Goal: Transaction & Acquisition: Purchase product/service

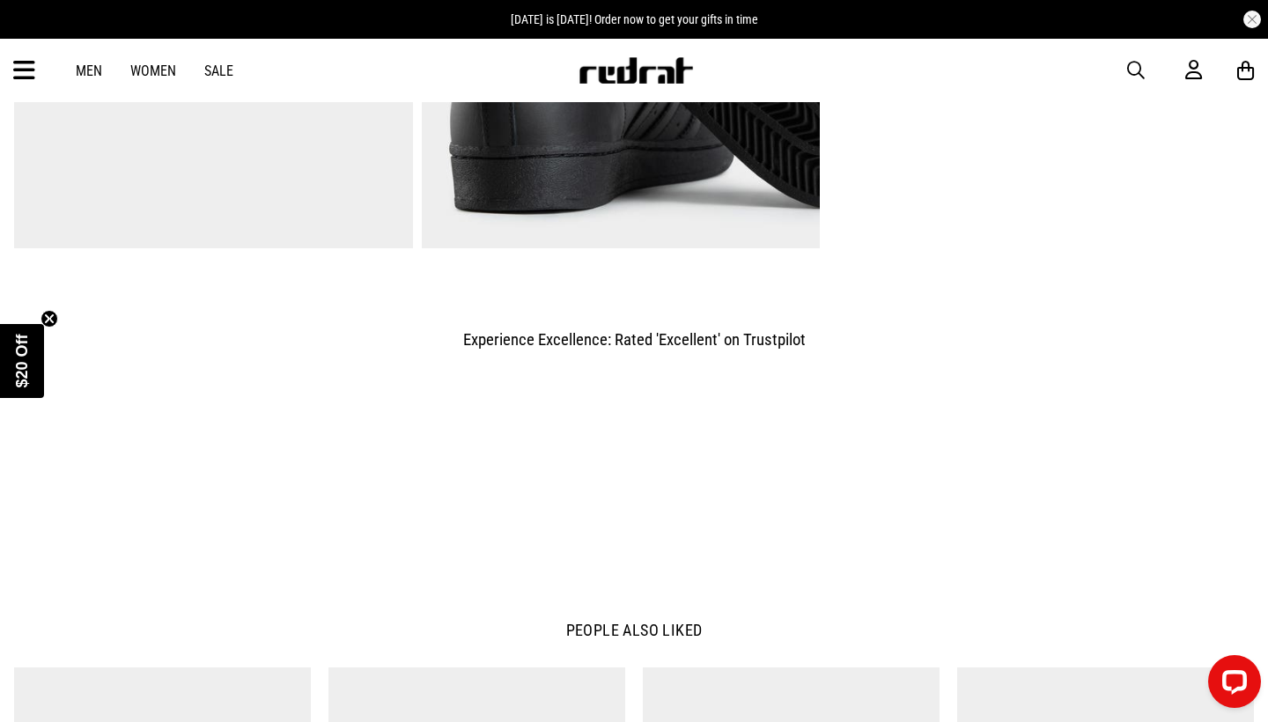
scroll to position [1581, 0]
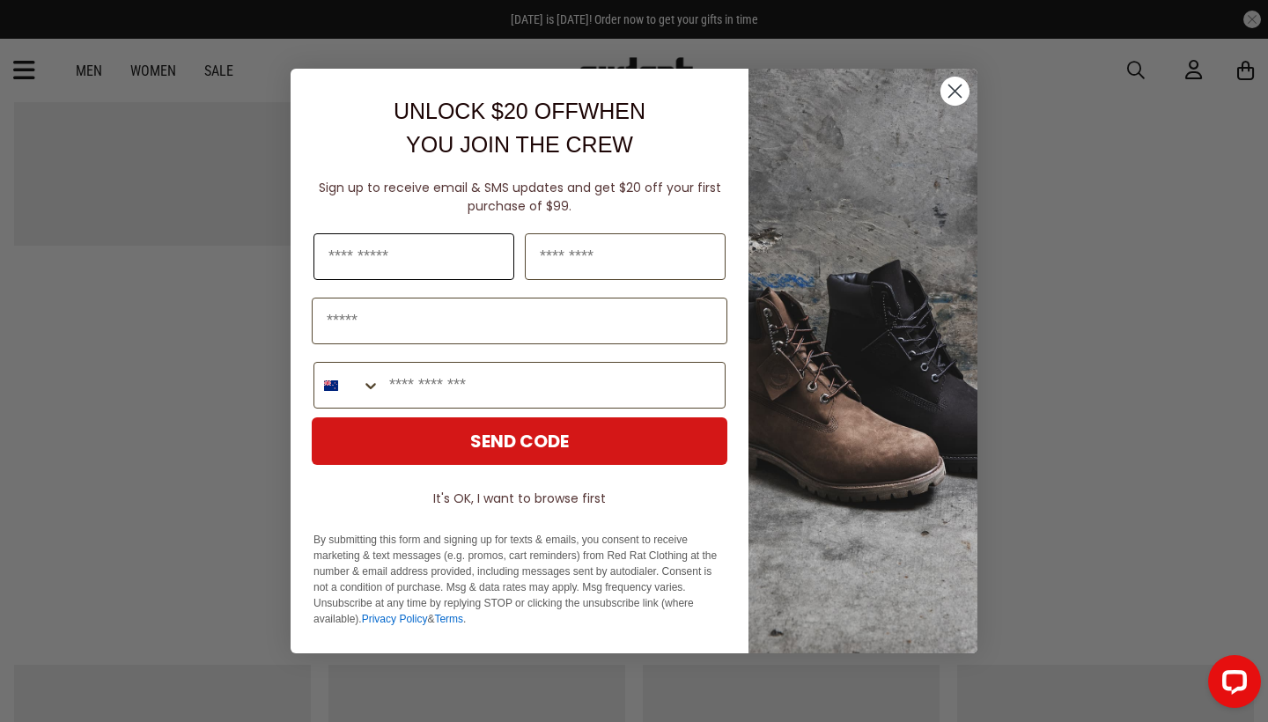
click at [431, 248] on input "First Name" at bounding box center [413, 256] width 201 height 47
click at [505, 501] on button "It's OK, I want to browse first" at bounding box center [520, 498] width 416 height 32
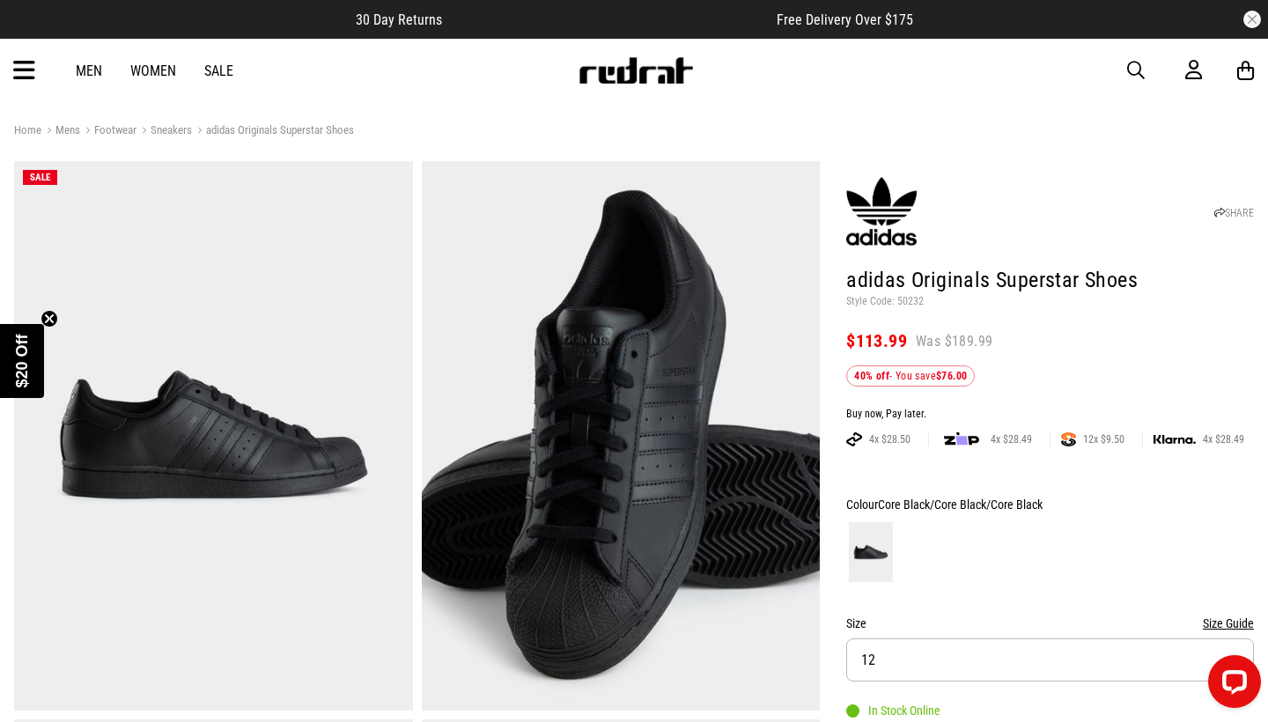
scroll to position [0, 0]
click at [1130, 69] on span "button" at bounding box center [1136, 70] width 18 height 21
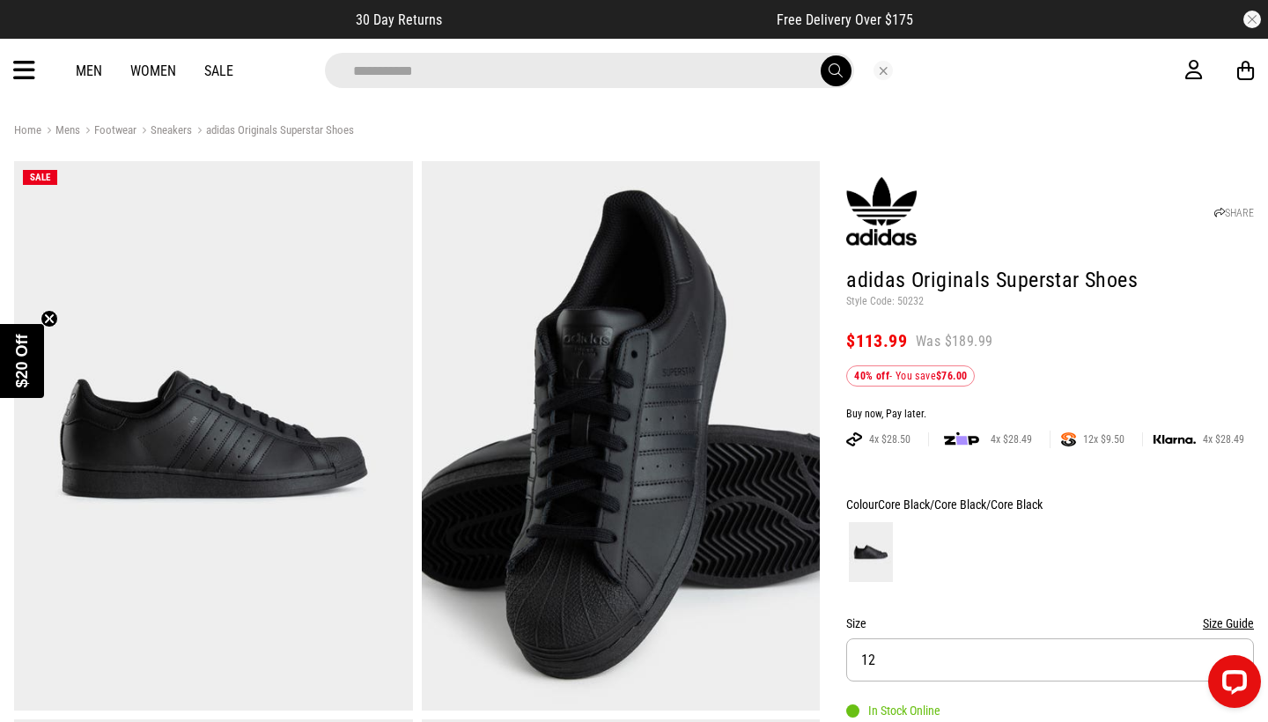
type input "**********"
click at [835, 70] on button "submit" at bounding box center [835, 70] width 31 height 31
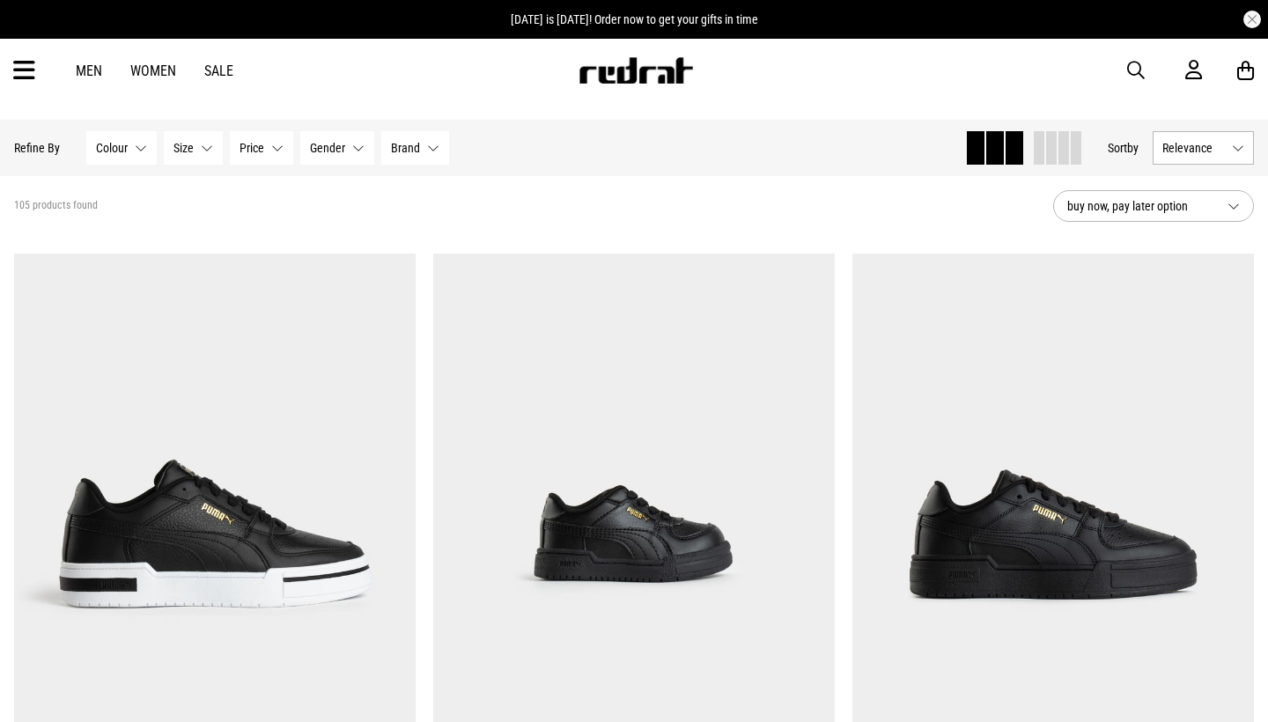
scroll to position [34, 0]
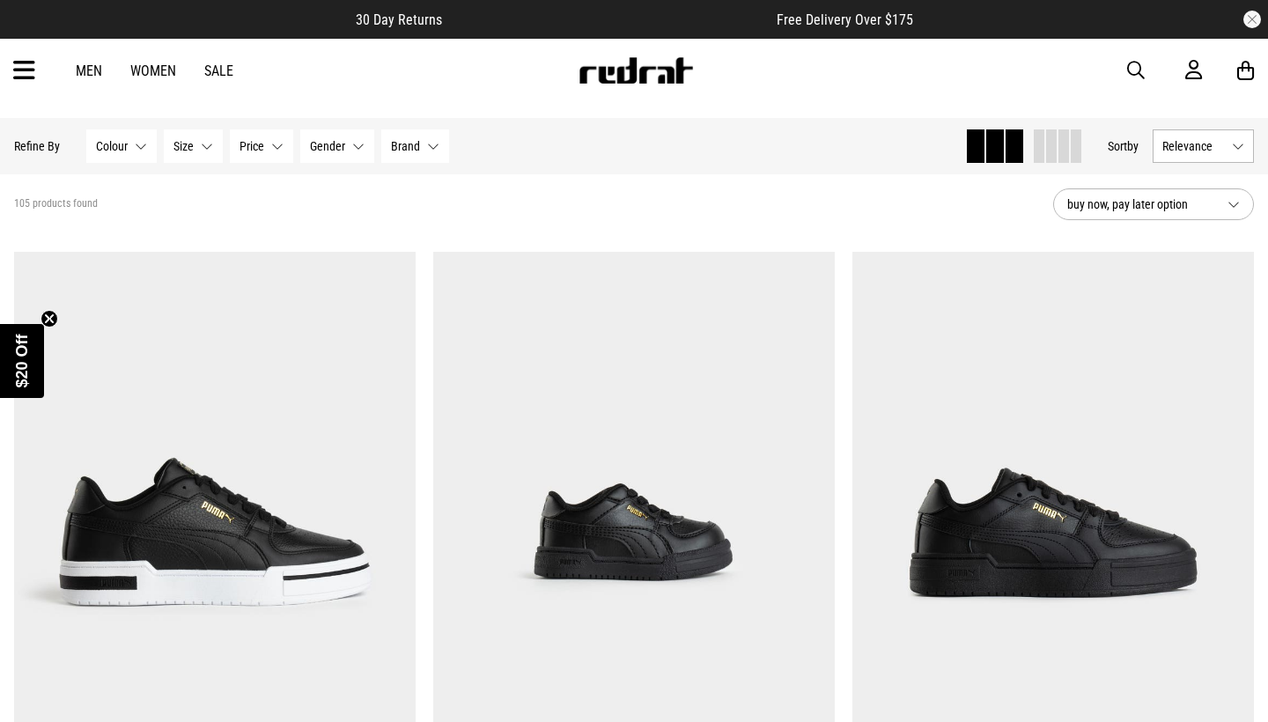
click at [198, 149] on button "Size None selected" at bounding box center [193, 145] width 59 height 33
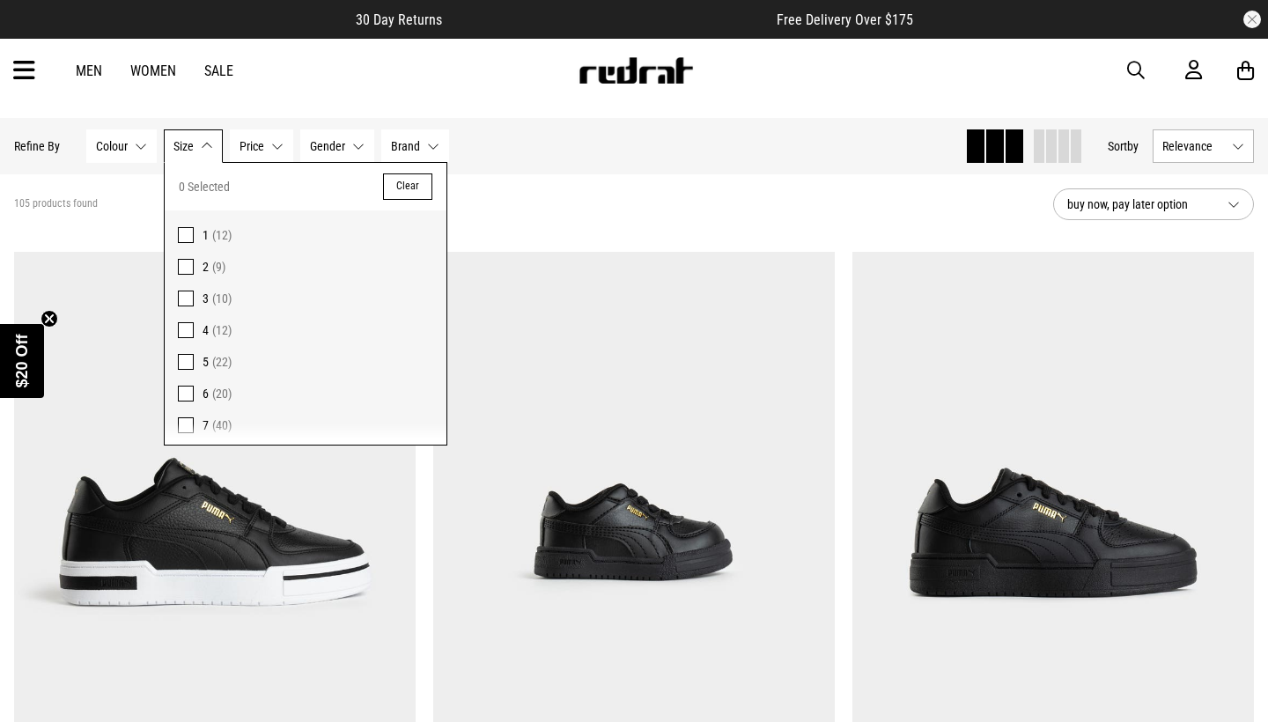
click at [257, 149] on span "Price" at bounding box center [251, 146] width 25 height 14
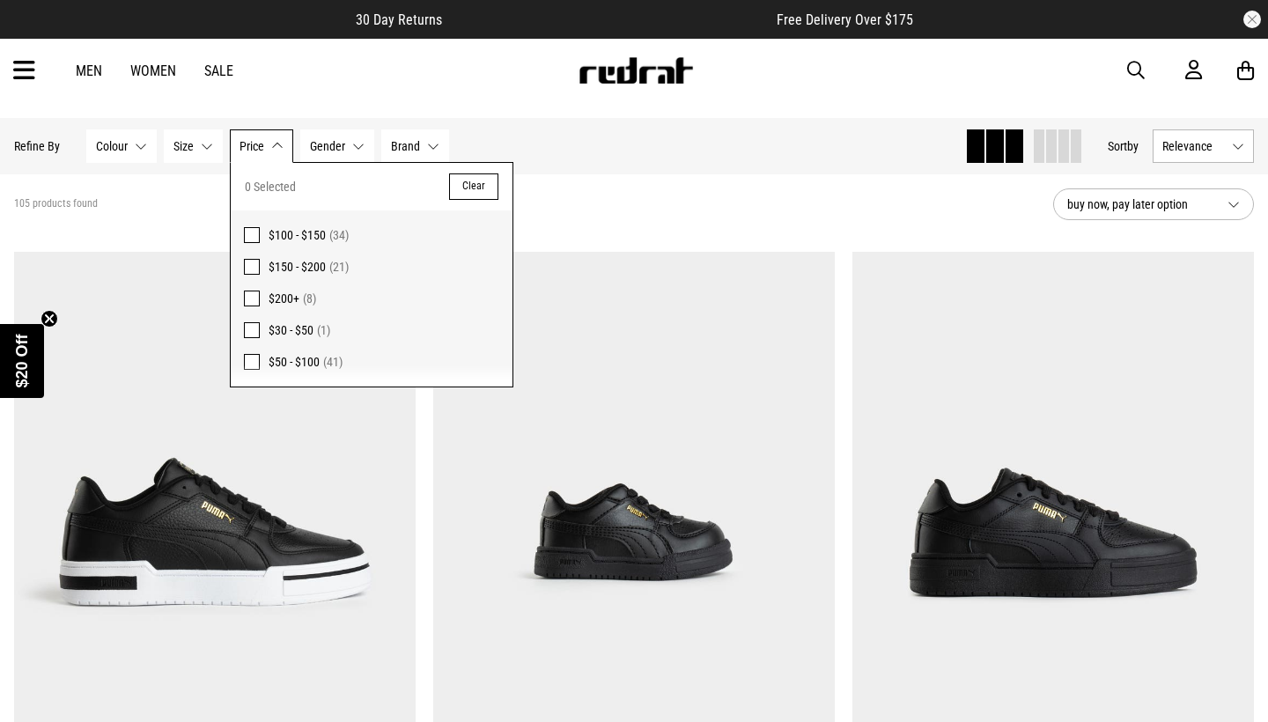
click at [342, 148] on span "Gender" at bounding box center [327, 146] width 35 height 14
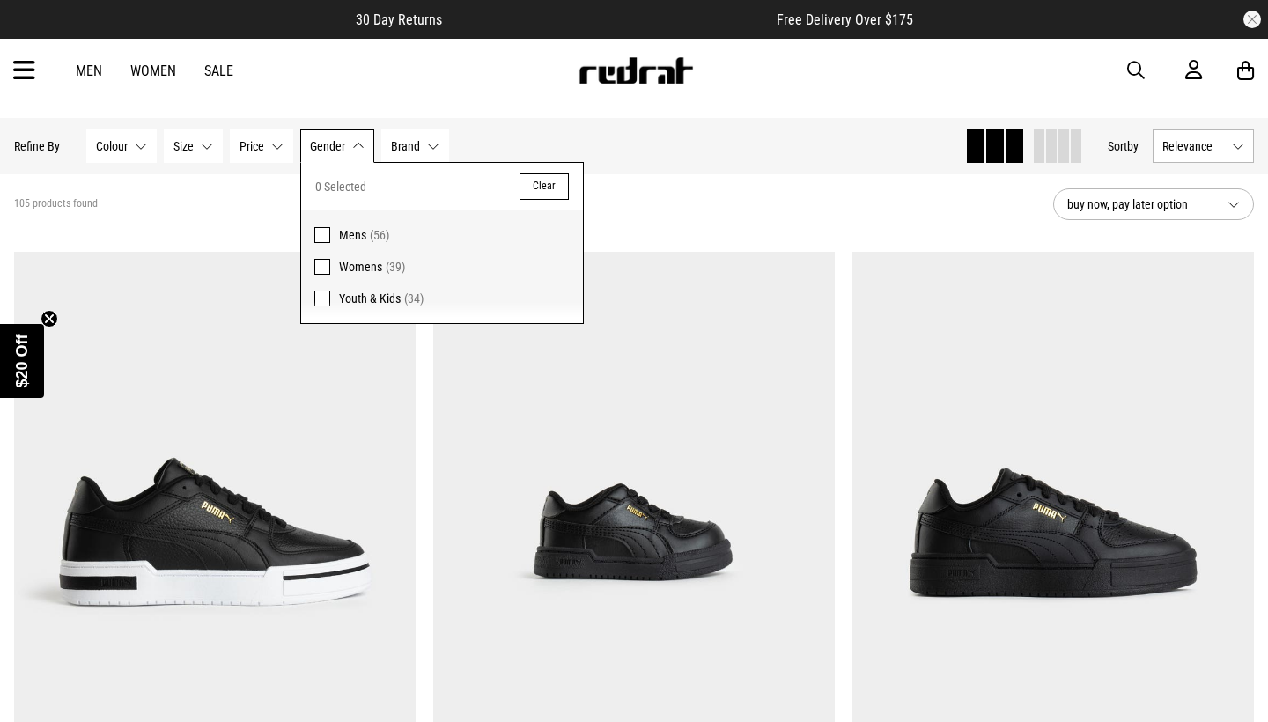
click at [381, 270] on span "Womens (39)" at bounding box center [454, 266] width 231 height 21
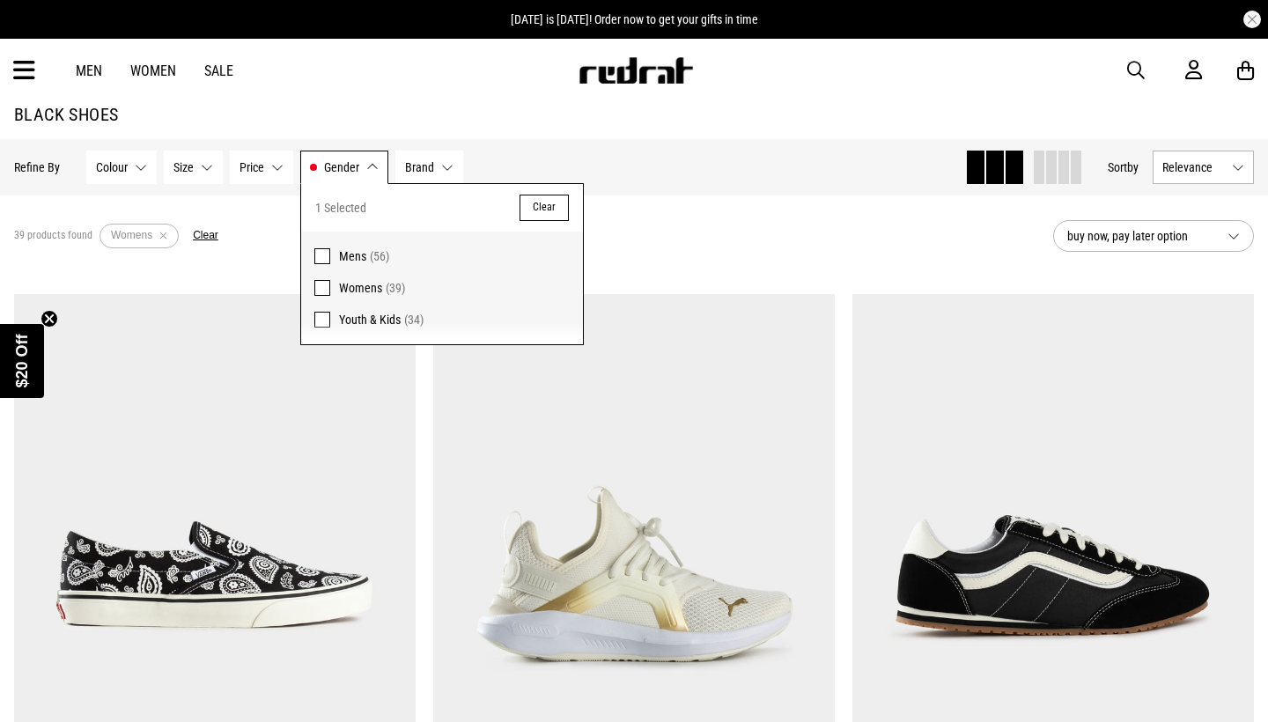
click at [320, 254] on span at bounding box center [322, 256] width 16 height 16
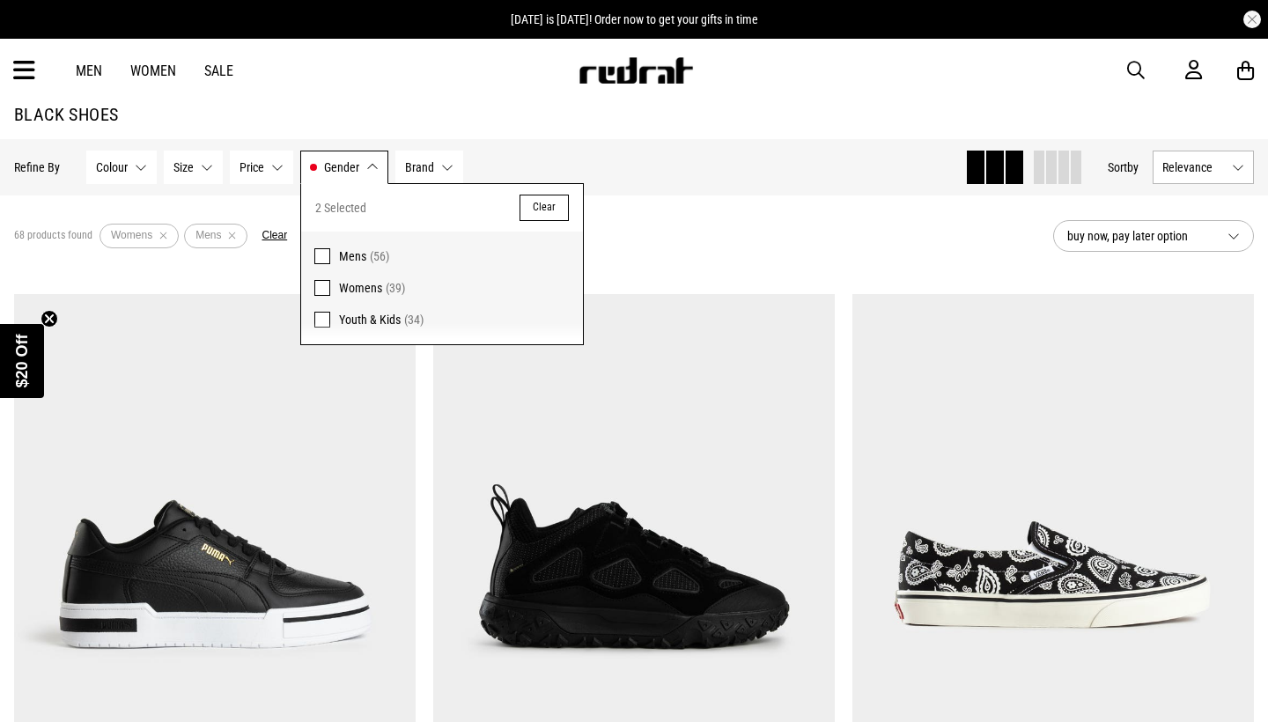
click at [735, 229] on div "68 products found Active Filters Womens Mens Clear" at bounding box center [526, 236] width 1025 height 53
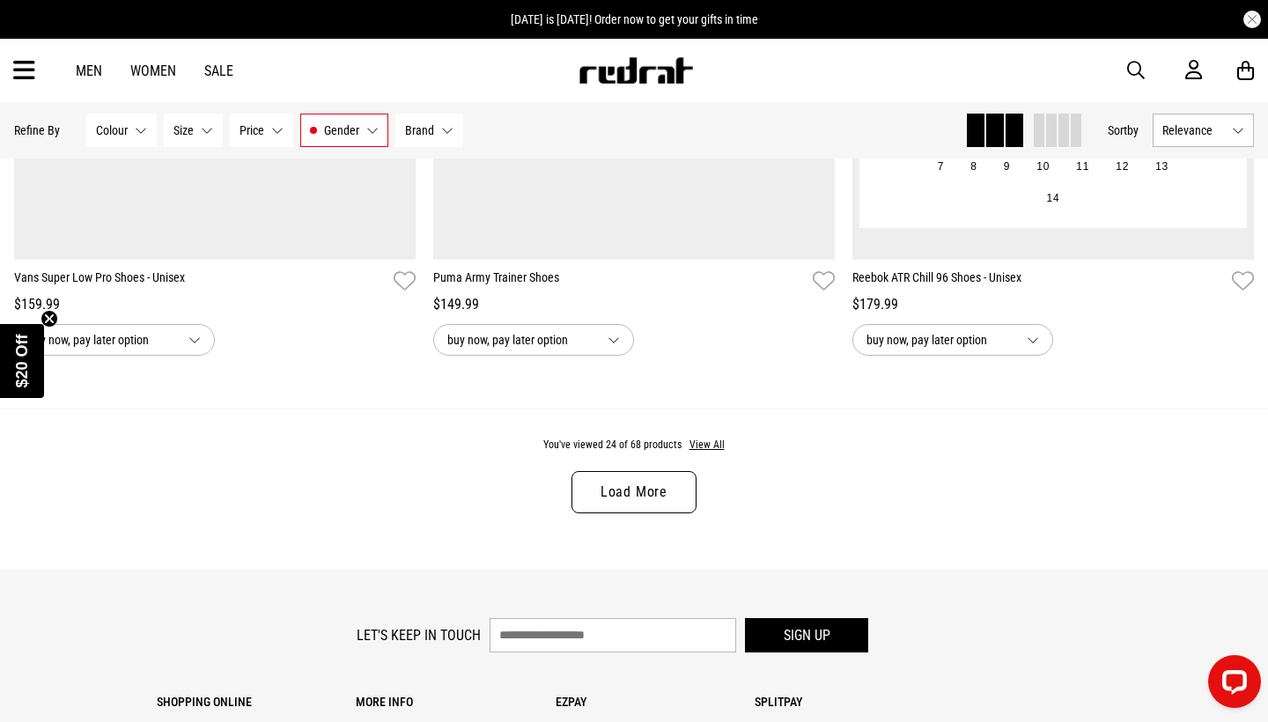
scroll to position [5690, 0]
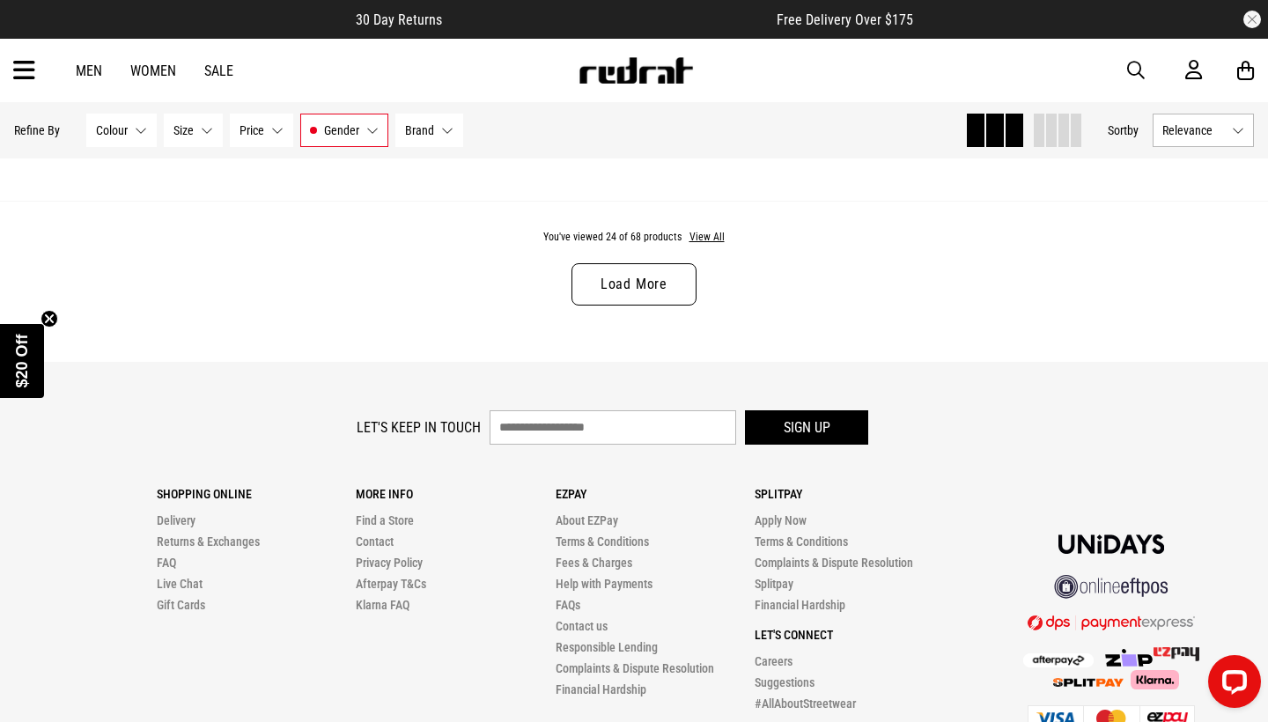
click at [656, 291] on link "Load More" at bounding box center [633, 284] width 125 height 42
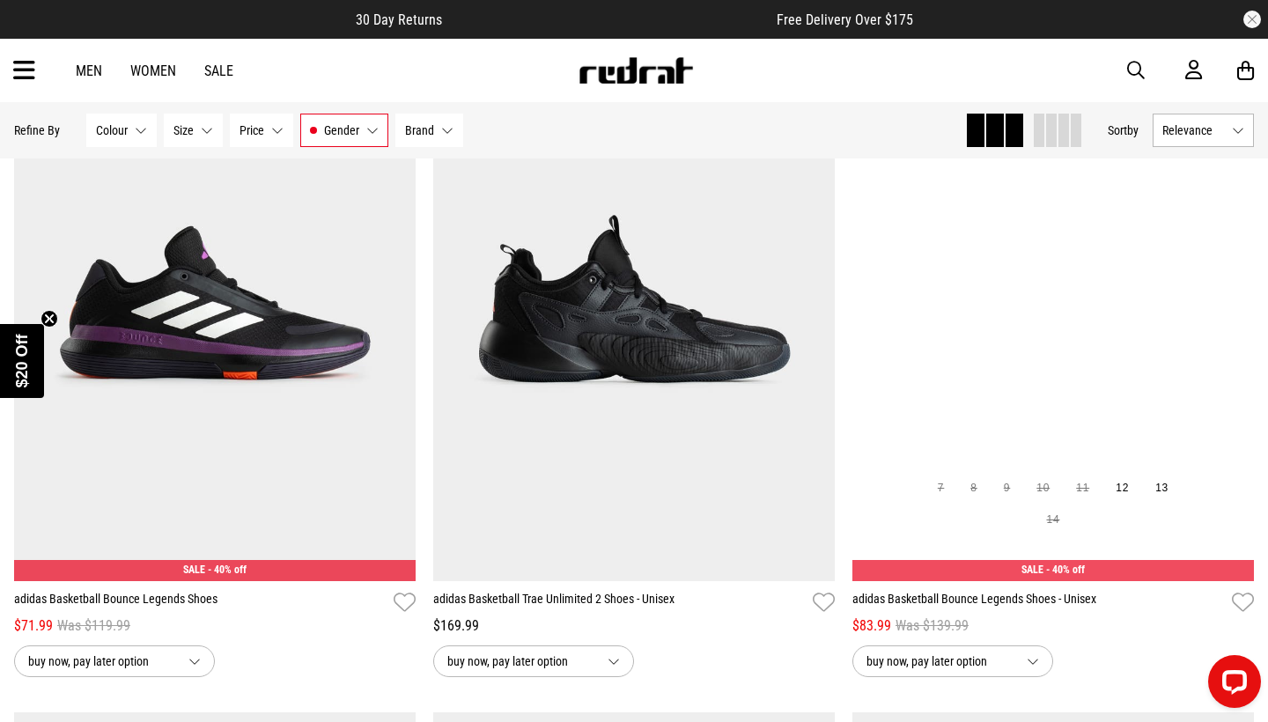
scroll to position [10029, 0]
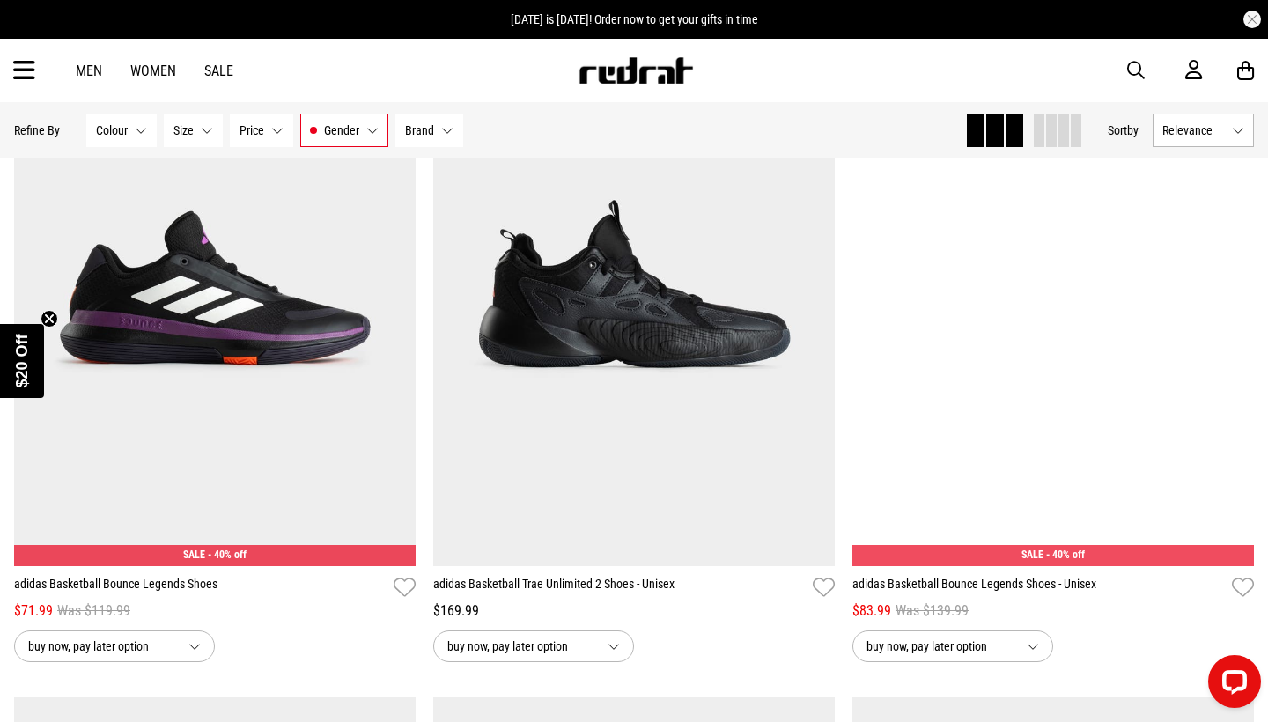
click at [1100, 55] on div "Men Women Sale Sign in New Back Footwear Back Mens Back Womens Back Youth & Kid…" at bounding box center [634, 70] width 1268 height 63
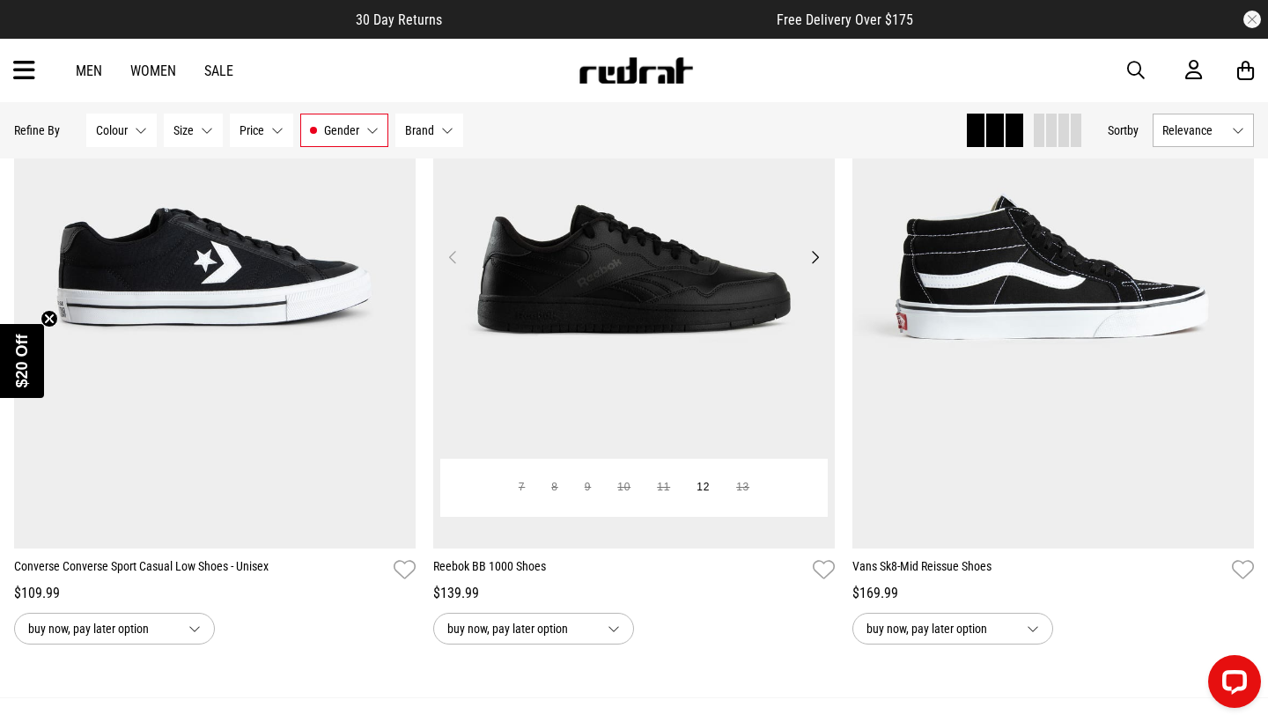
scroll to position [10719, 0]
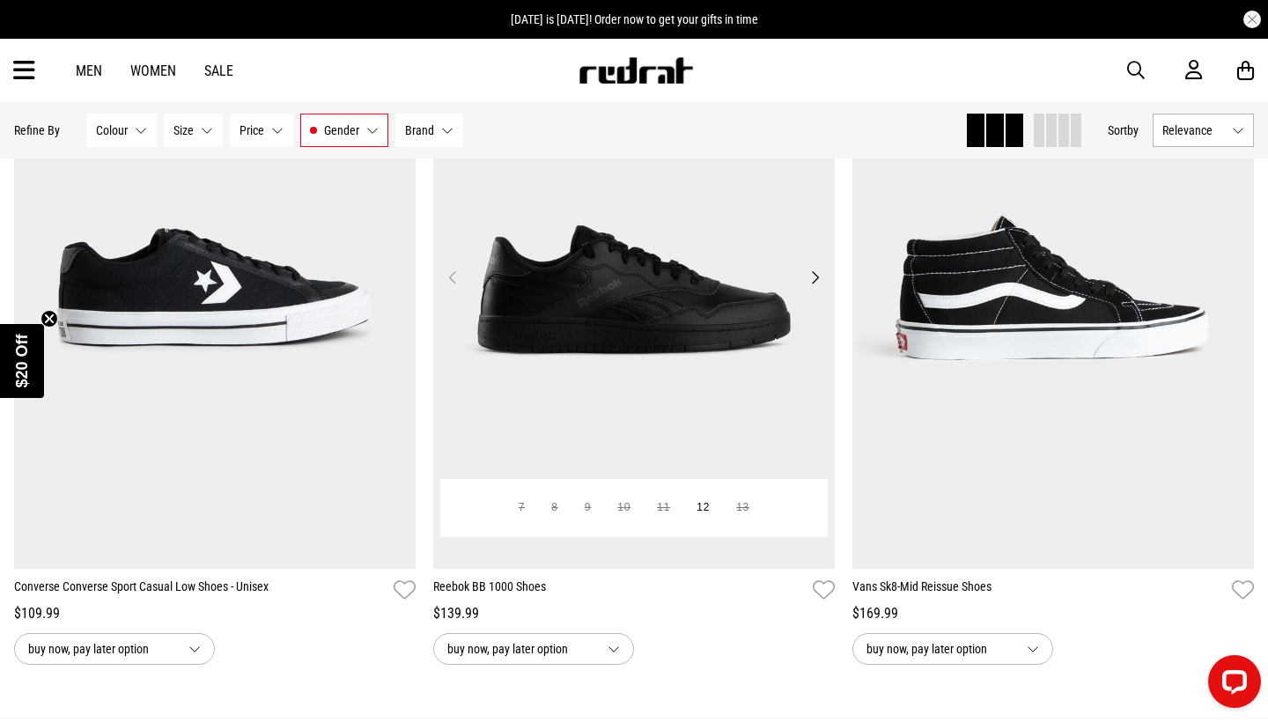
click at [815, 276] on button "Next" at bounding box center [815, 277] width 22 height 21
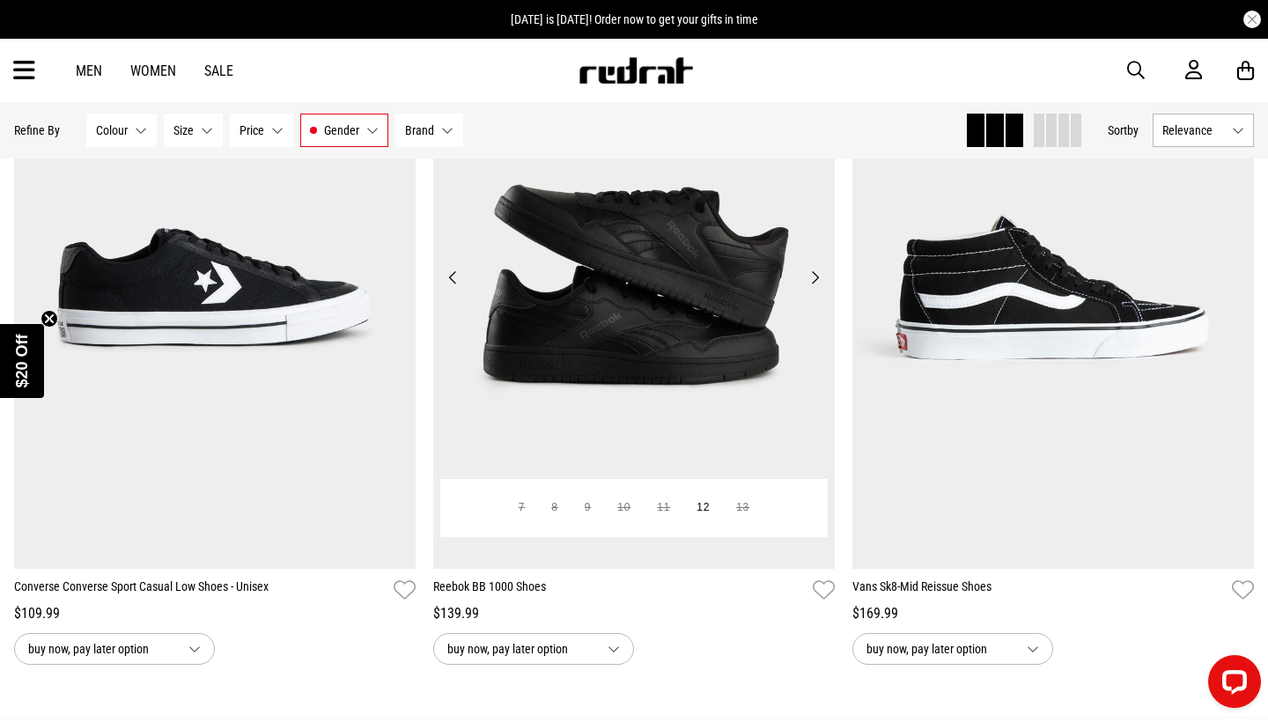
click at [815, 276] on button "Next" at bounding box center [815, 277] width 22 height 21
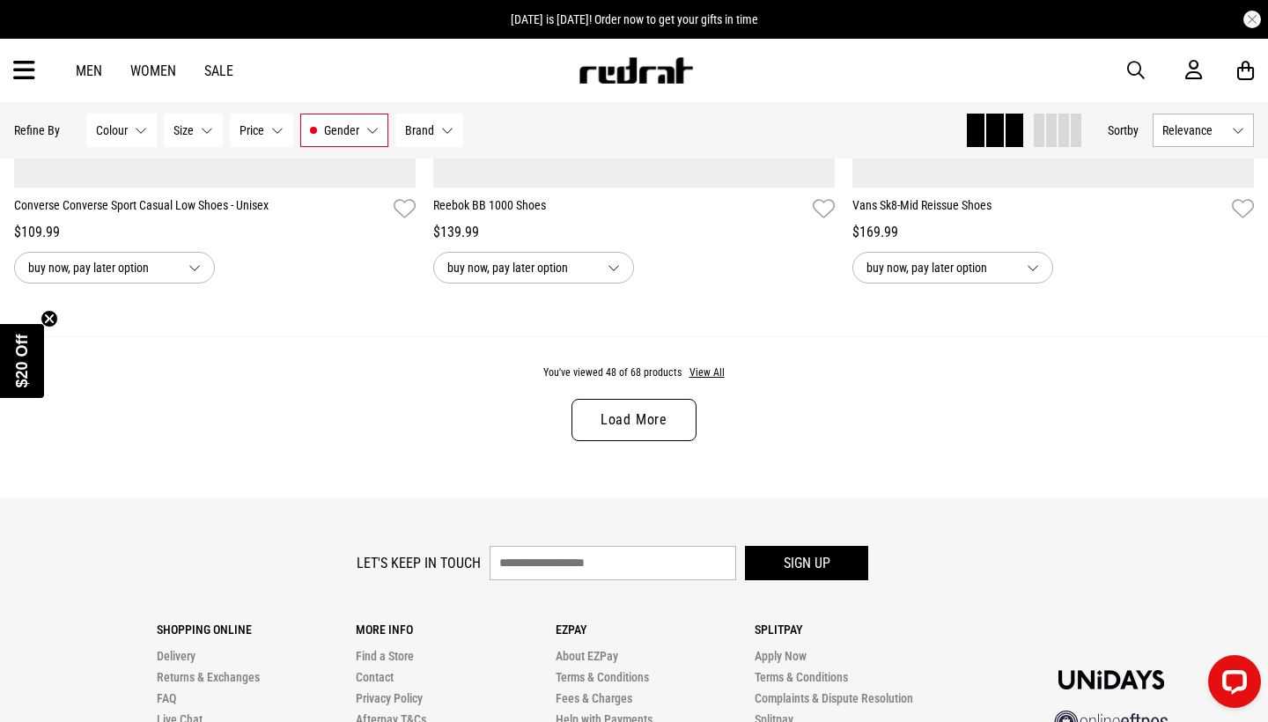
scroll to position [11085, 0]
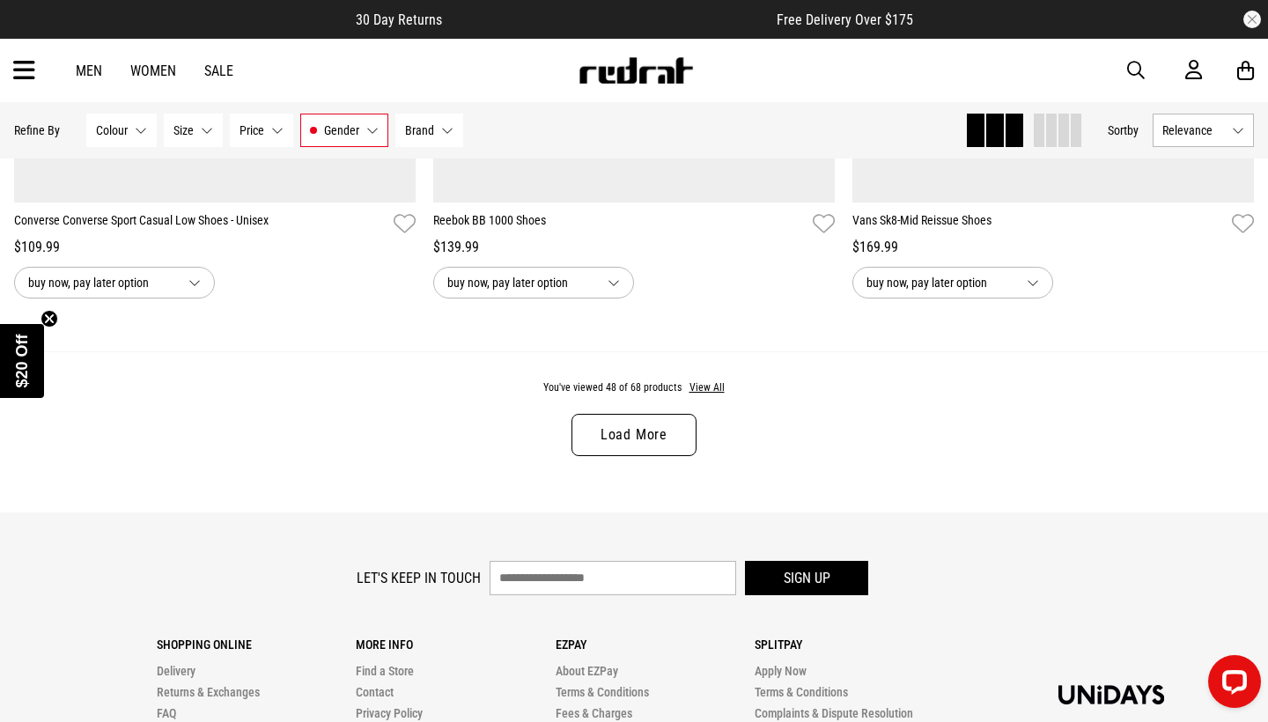
click at [663, 438] on link "Load More" at bounding box center [633, 435] width 125 height 42
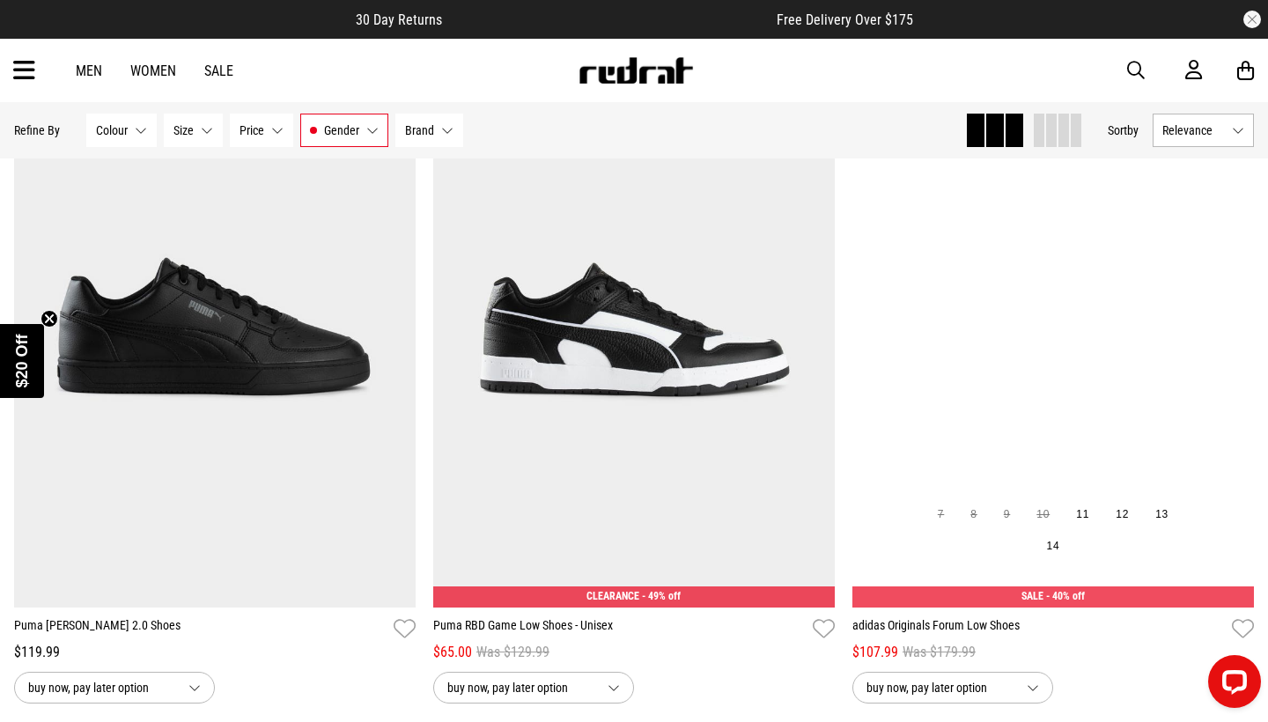
scroll to position [13456, 0]
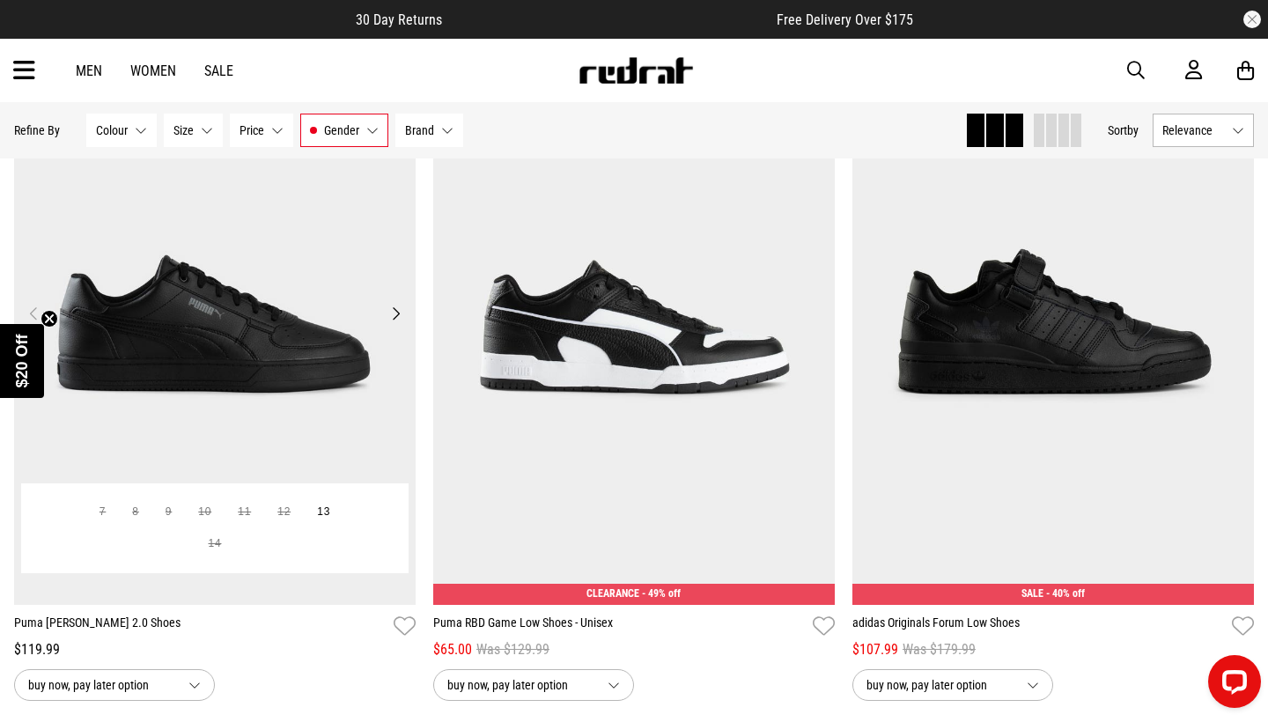
click at [400, 307] on button "Next" at bounding box center [396, 313] width 22 height 21
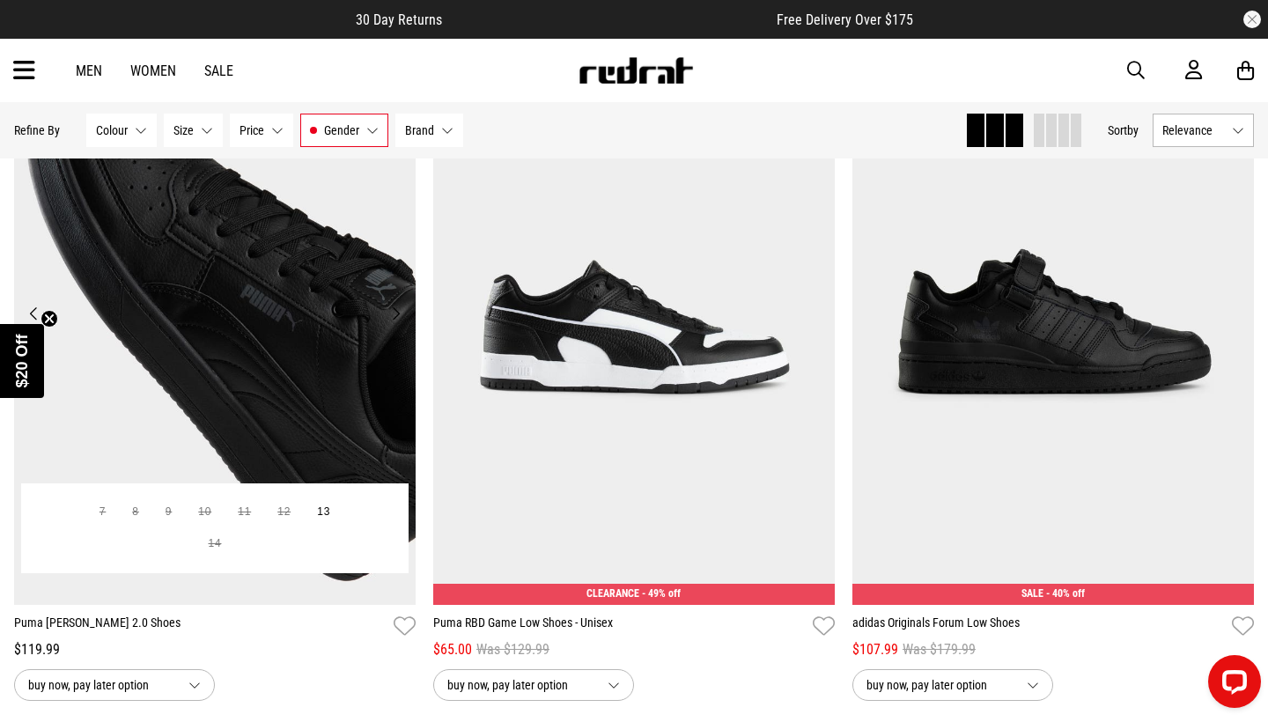
click at [399, 311] on button "Next" at bounding box center [396, 313] width 22 height 21
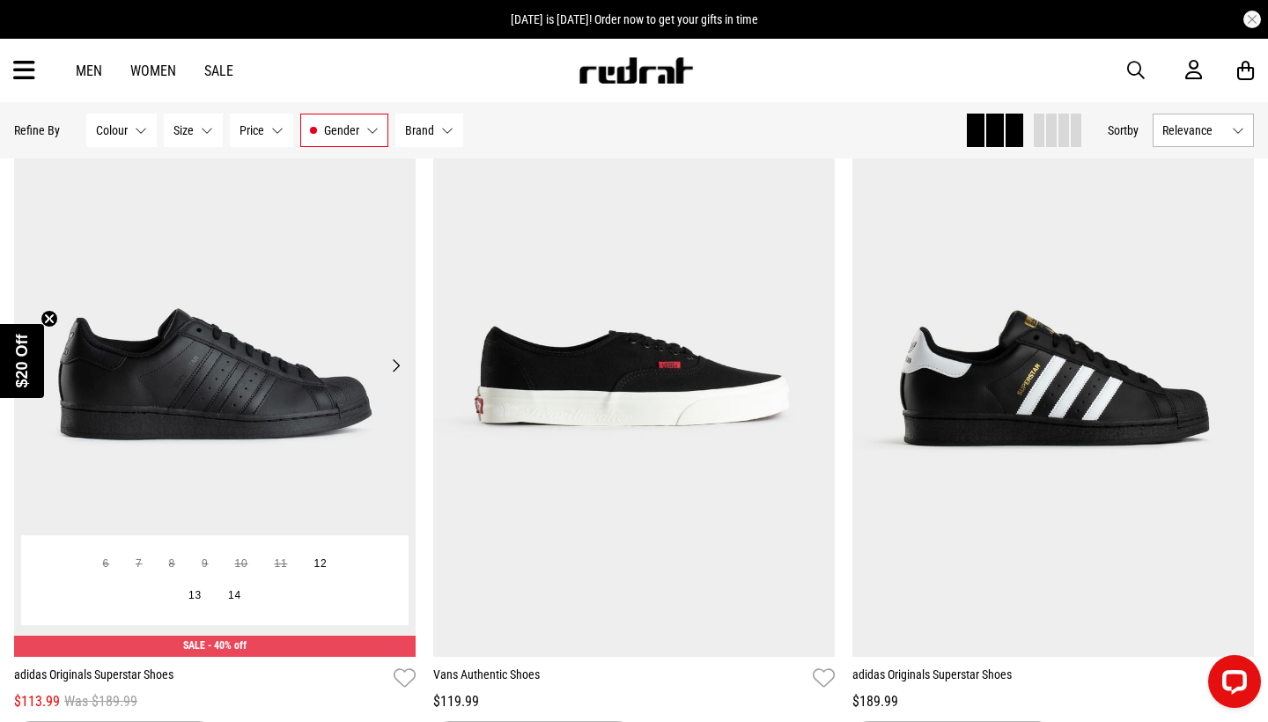
scroll to position [941, 0]
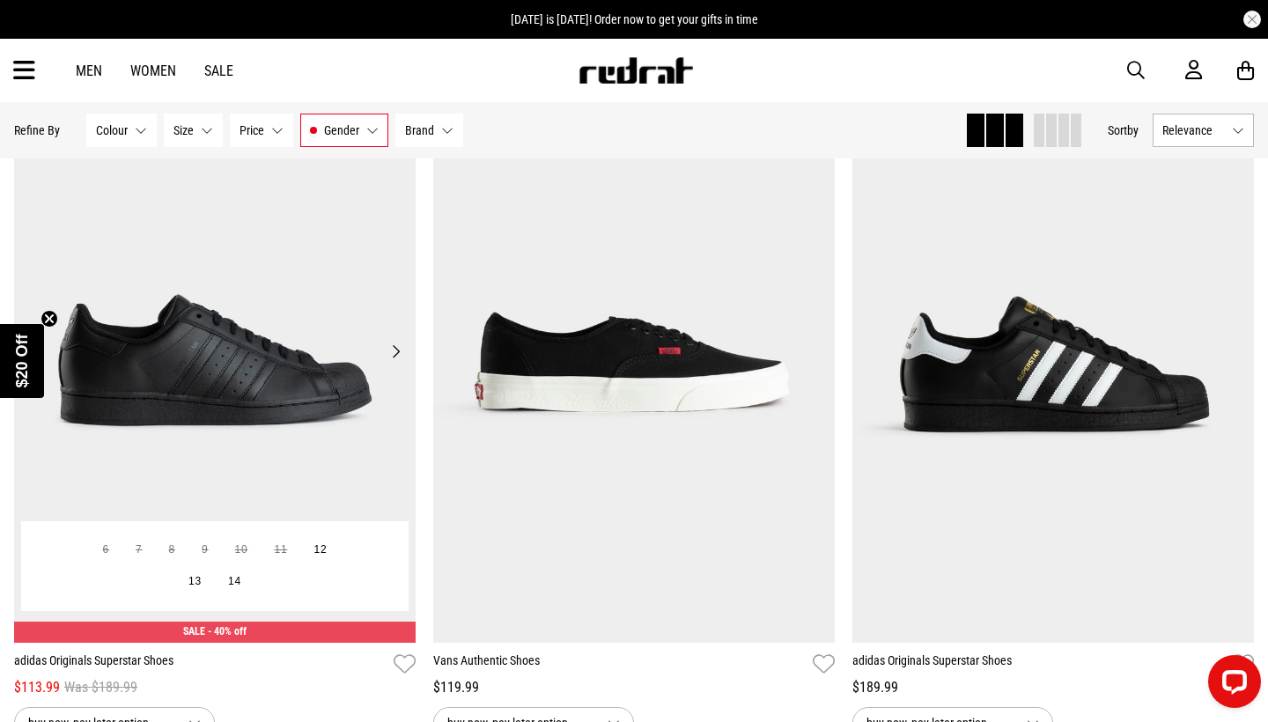
click at [394, 349] on button "Next" at bounding box center [396, 351] width 22 height 21
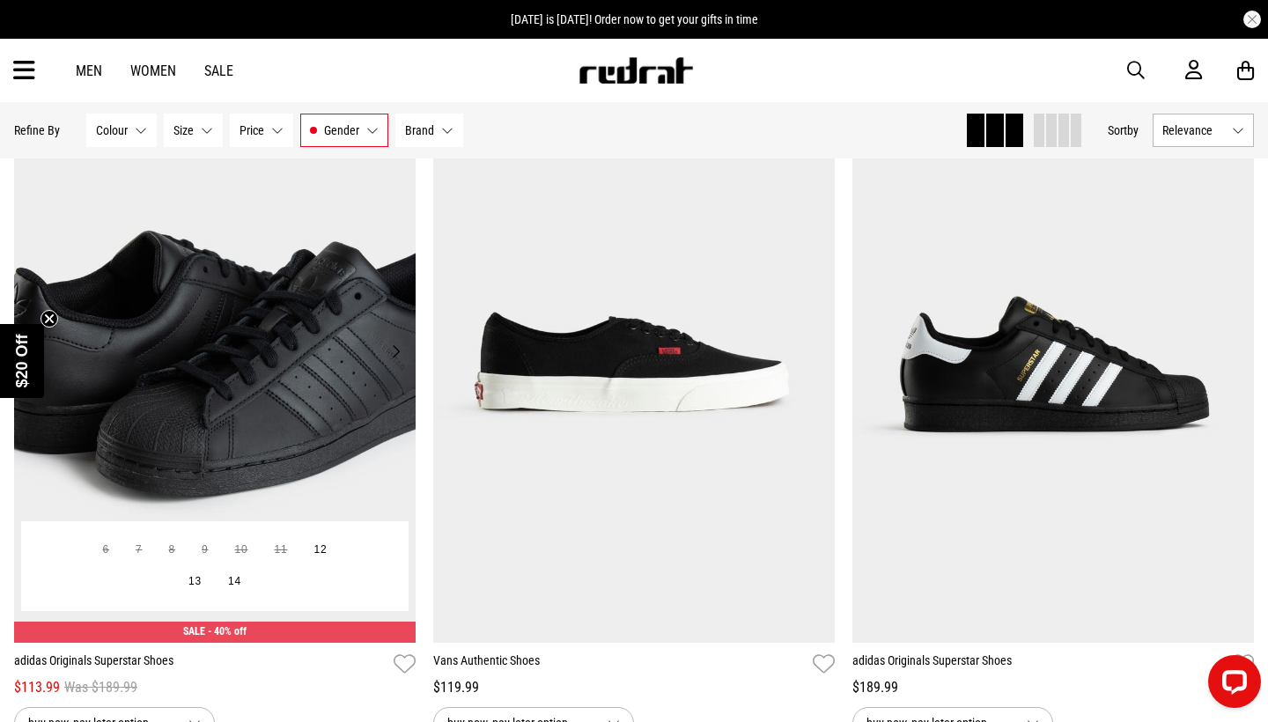
click at [396, 351] on button "Next" at bounding box center [396, 351] width 22 height 21
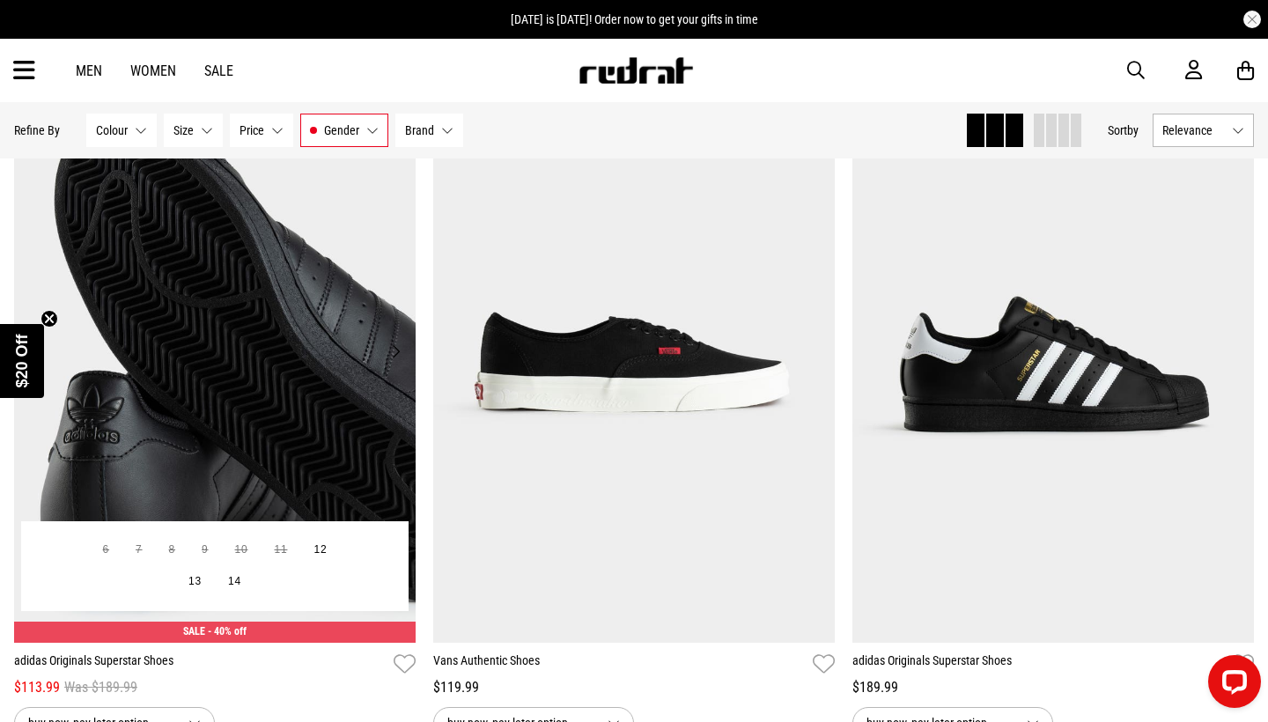
click at [396, 351] on button "Next" at bounding box center [396, 351] width 22 height 21
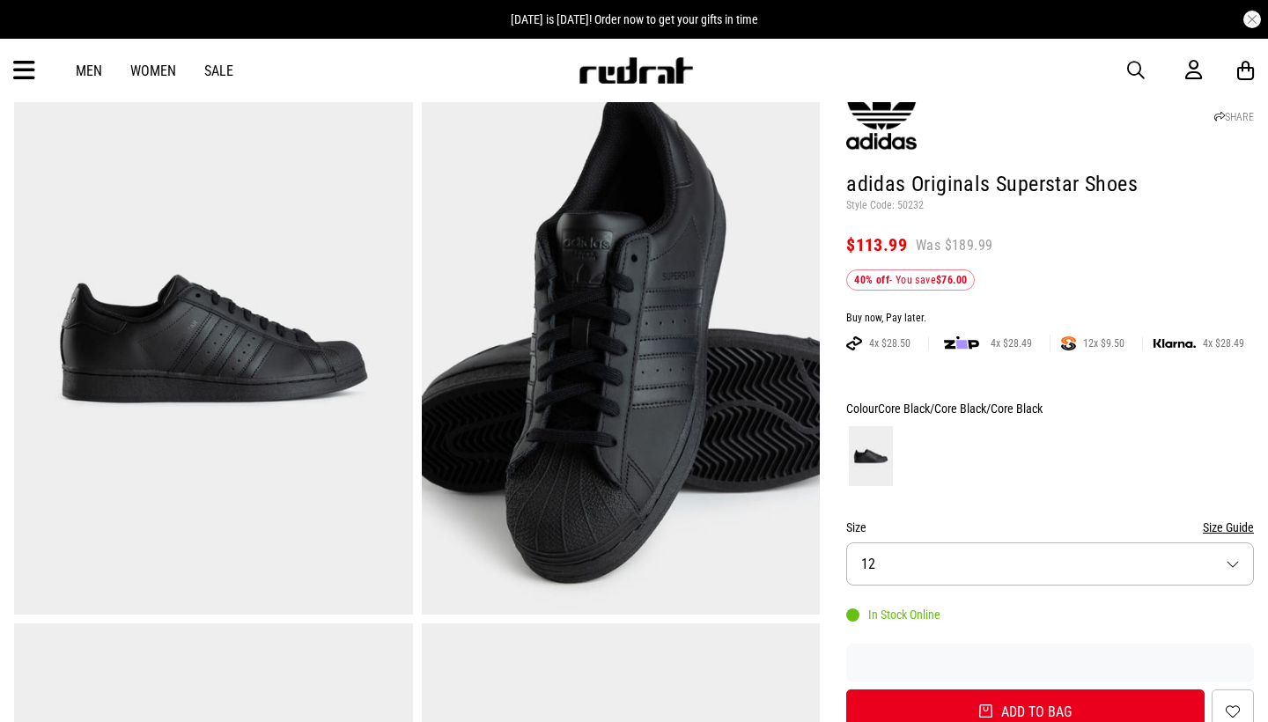
click at [980, 561] on button "Size 12" at bounding box center [1050, 563] width 408 height 43
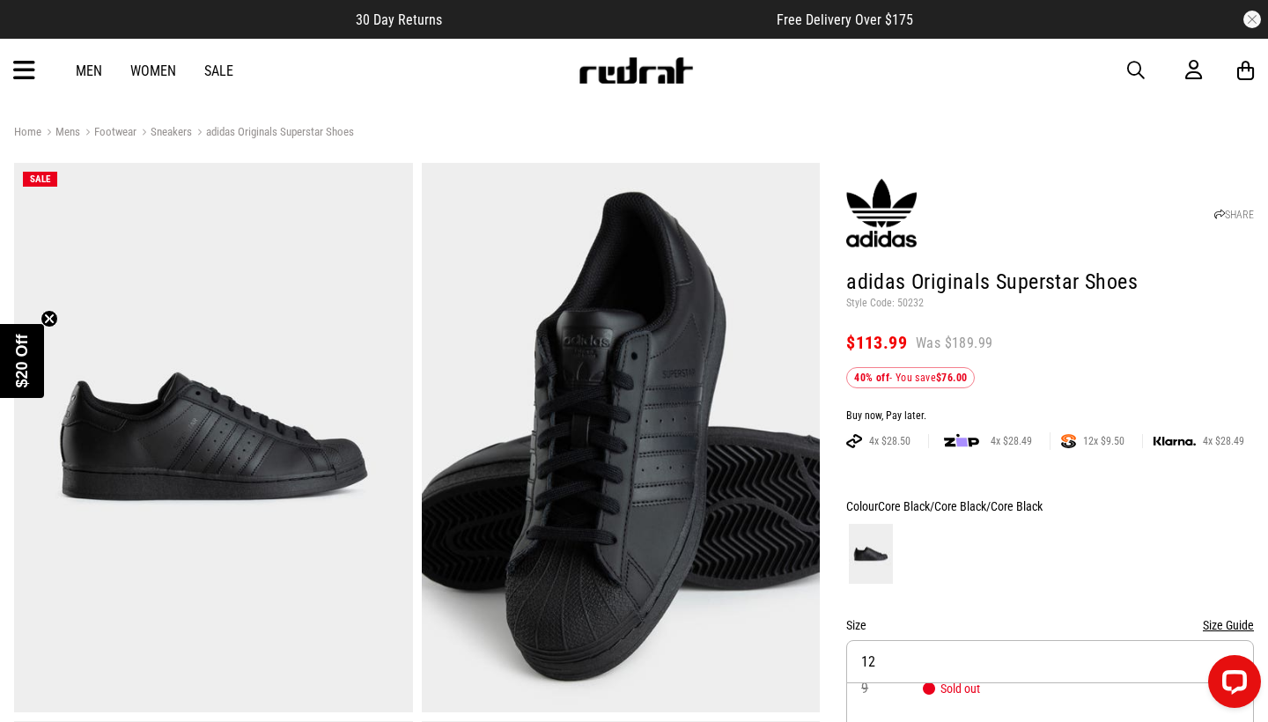
click at [1147, 71] on button "button" at bounding box center [1144, 70] width 35 height 21
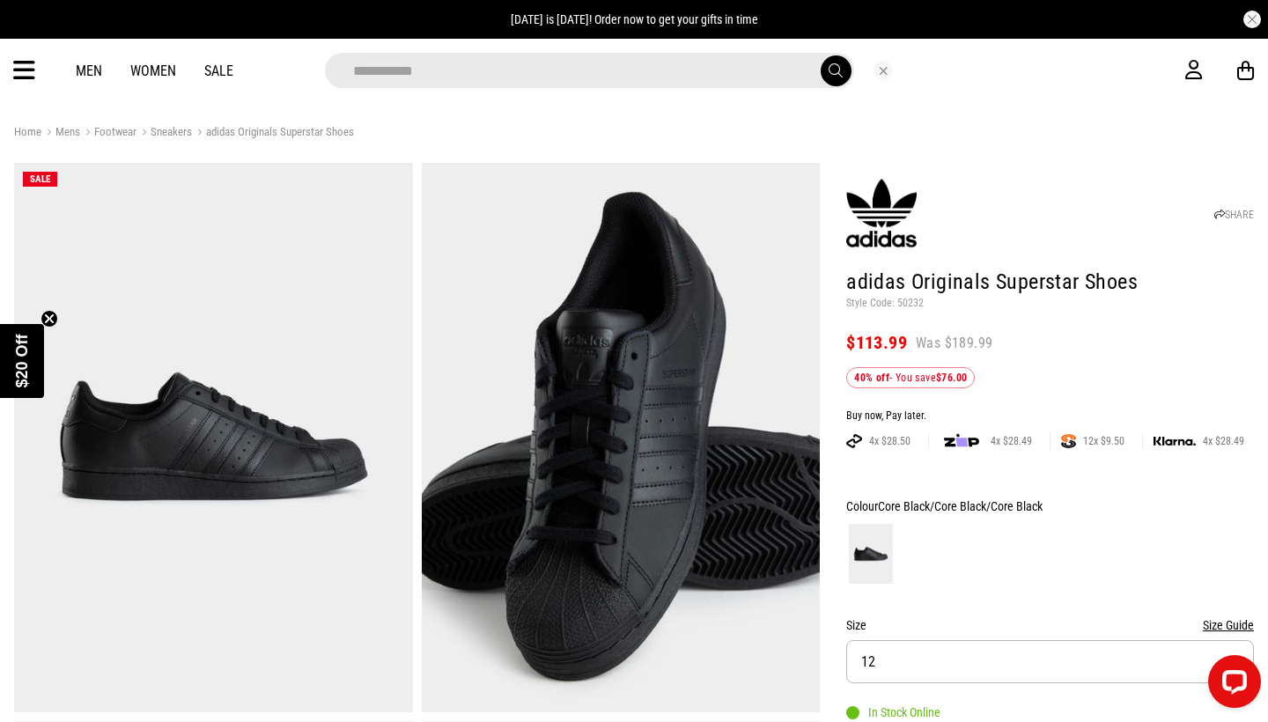
type input "**********"
click at [835, 70] on button "submit" at bounding box center [835, 70] width 31 height 31
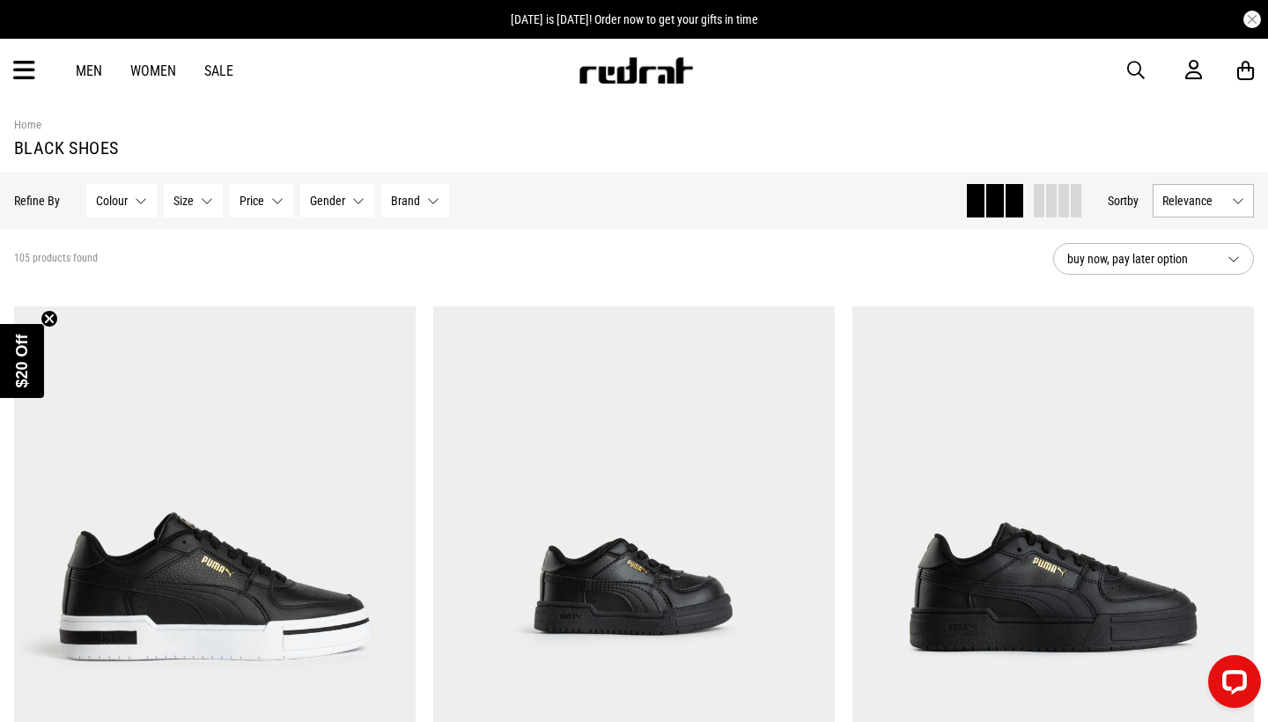
click at [323, 199] on span "Gender" at bounding box center [327, 201] width 35 height 14
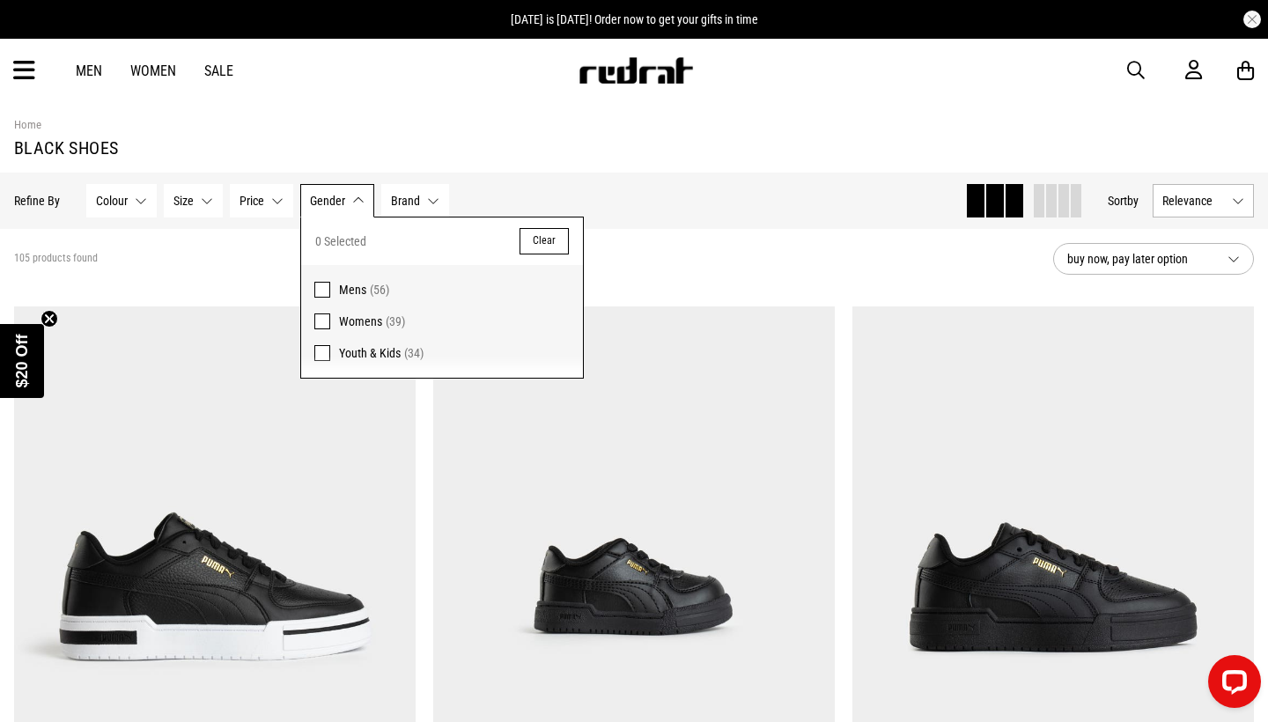
click at [344, 293] on span "Mens" at bounding box center [352, 290] width 27 height 14
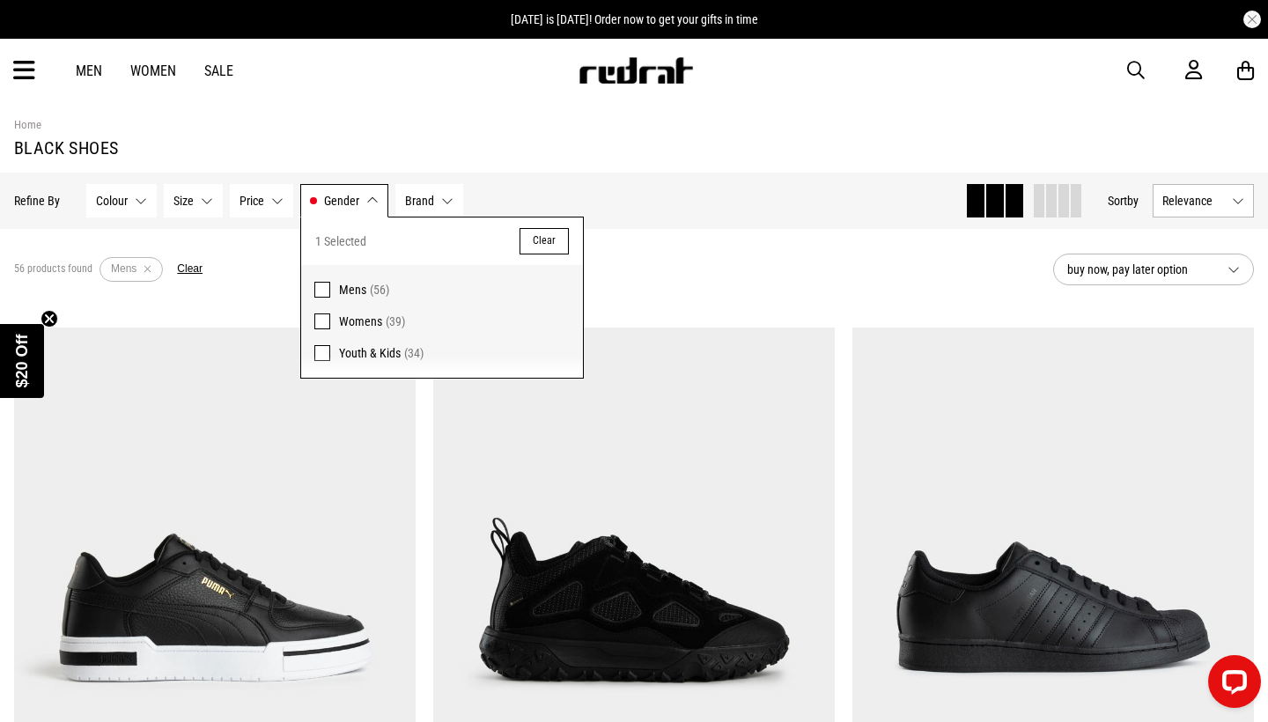
click at [358, 317] on span "Womens" at bounding box center [360, 321] width 43 height 14
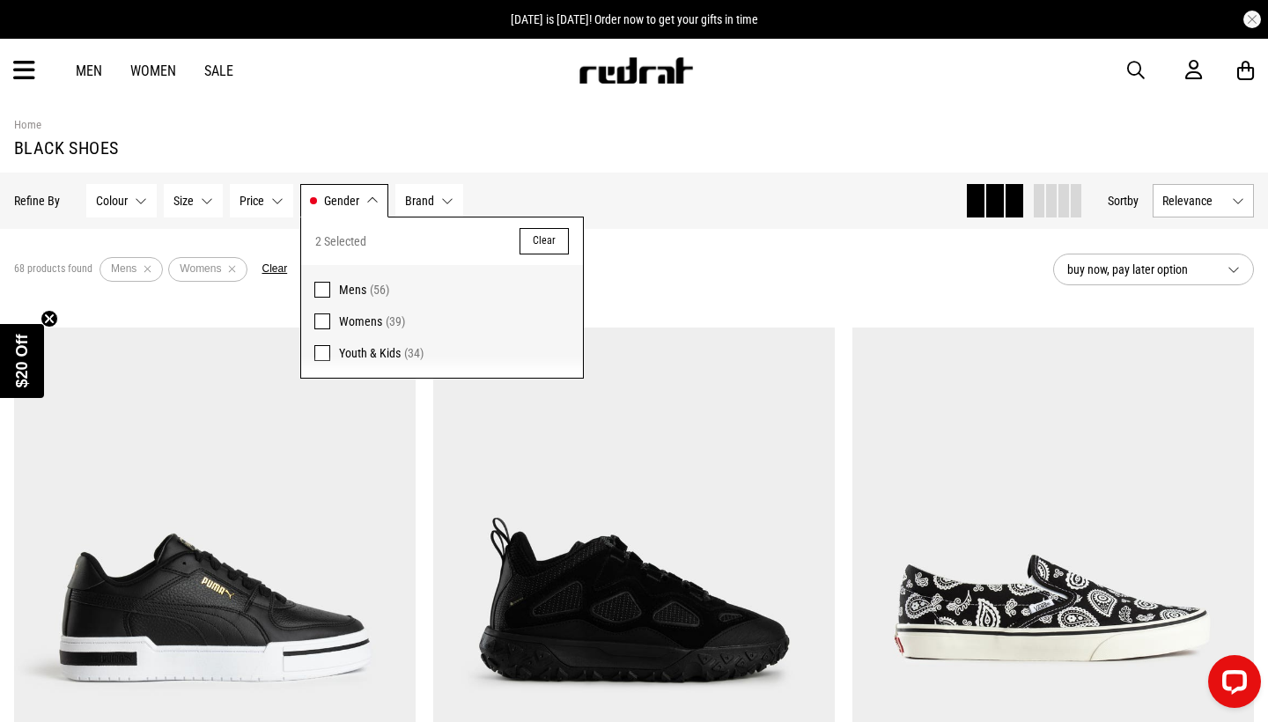
click at [695, 276] on div "68 products found Active Filters Mens Womens Clear" at bounding box center [526, 269] width 1025 height 53
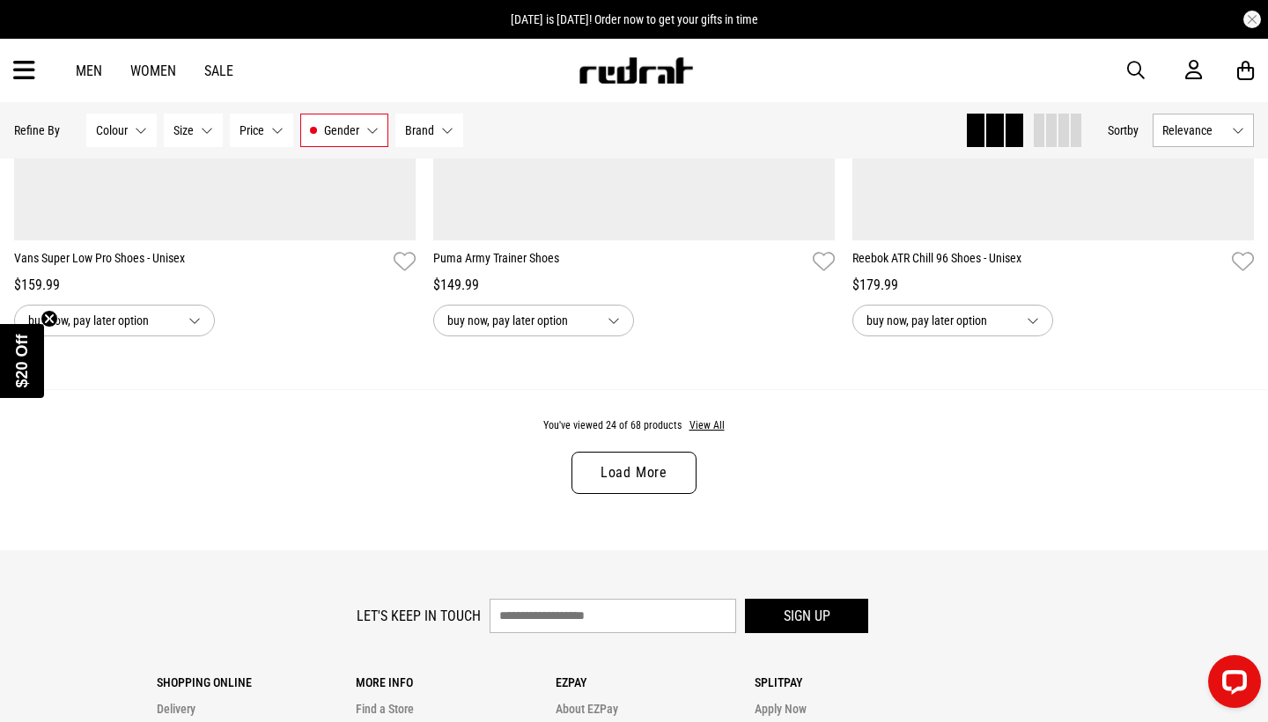
scroll to position [5520, 0]
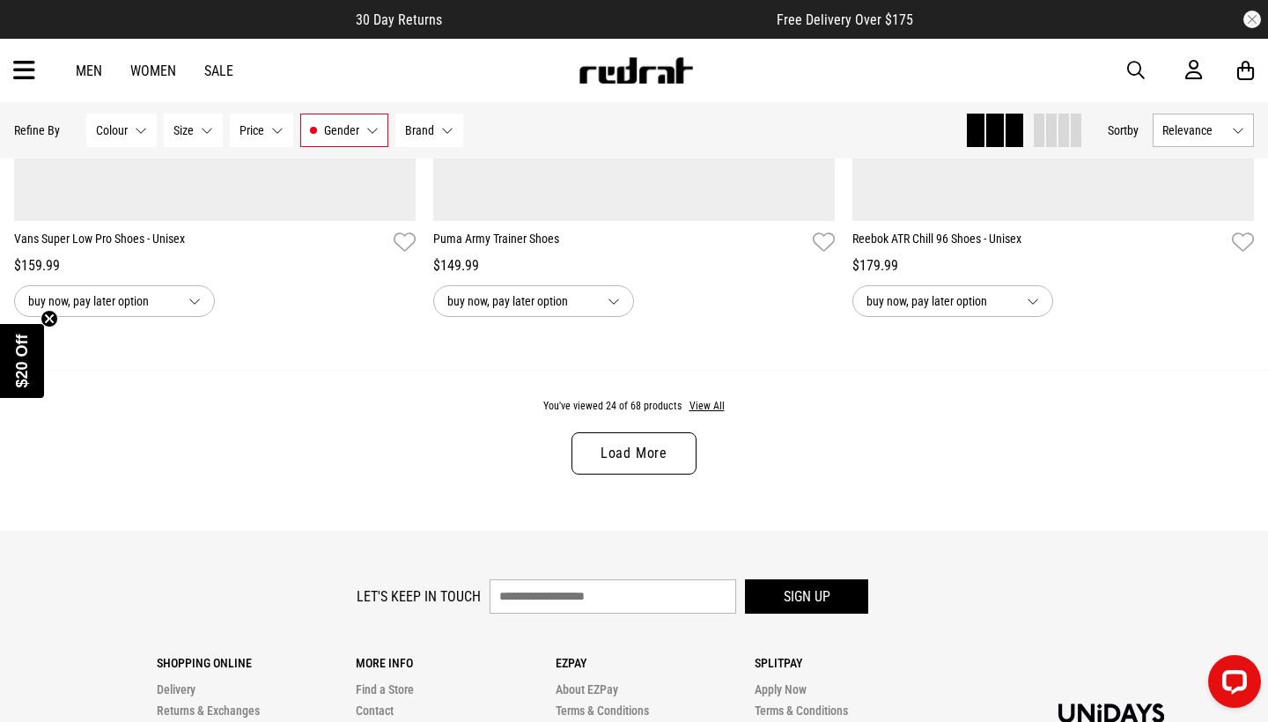
click at [664, 446] on link "Load More" at bounding box center [633, 453] width 125 height 42
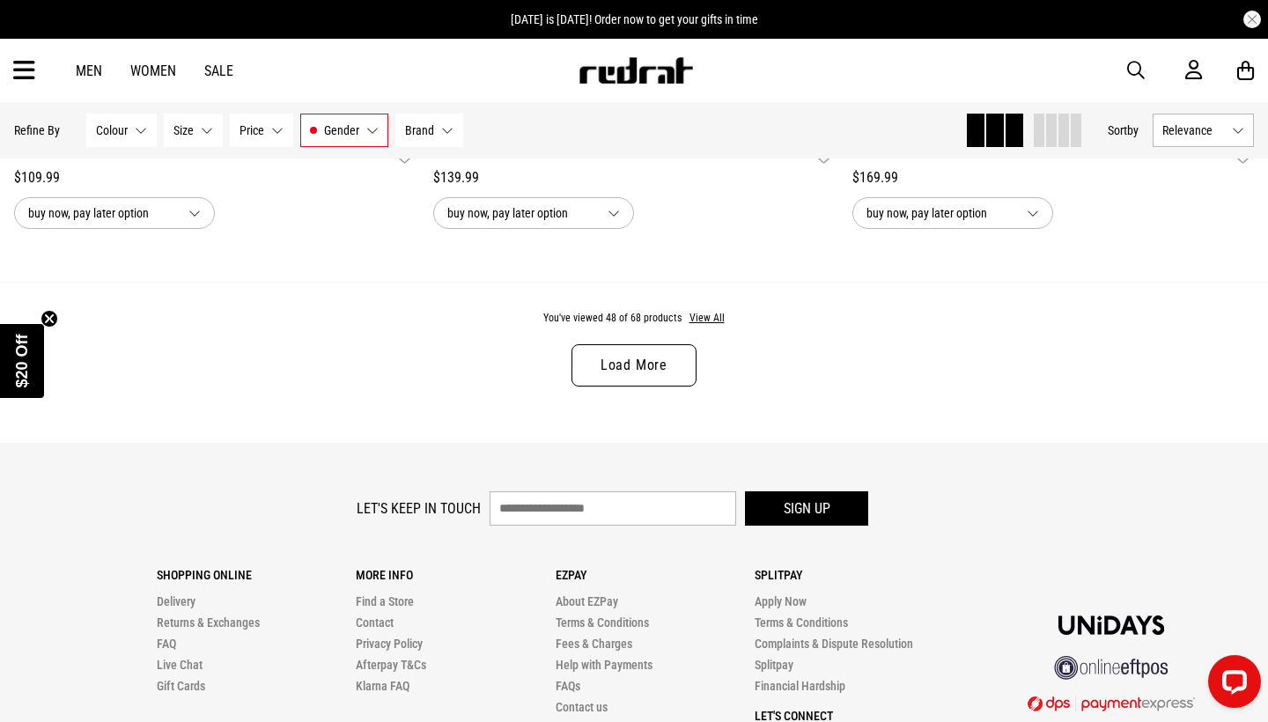
scroll to position [11154, 0]
click at [593, 356] on link "Load More" at bounding box center [633, 365] width 125 height 42
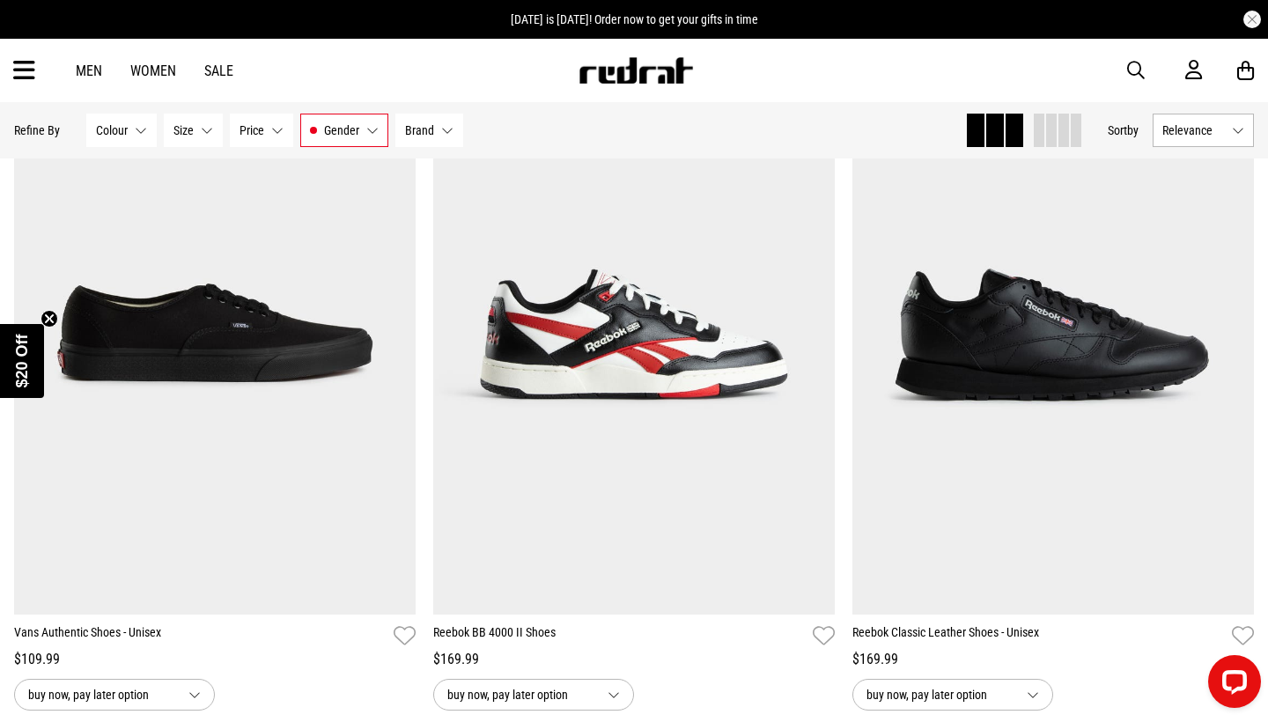
scroll to position [12076, 0]
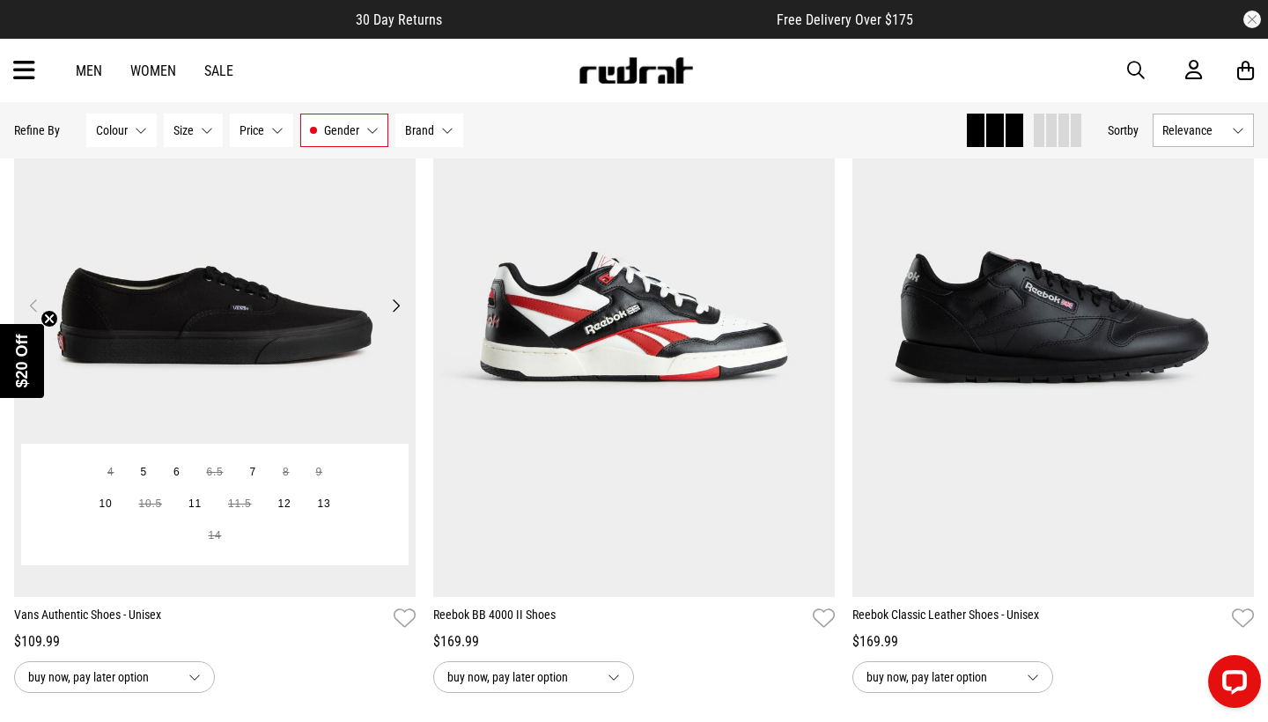
click at [401, 314] on button "Next" at bounding box center [396, 305] width 22 height 21
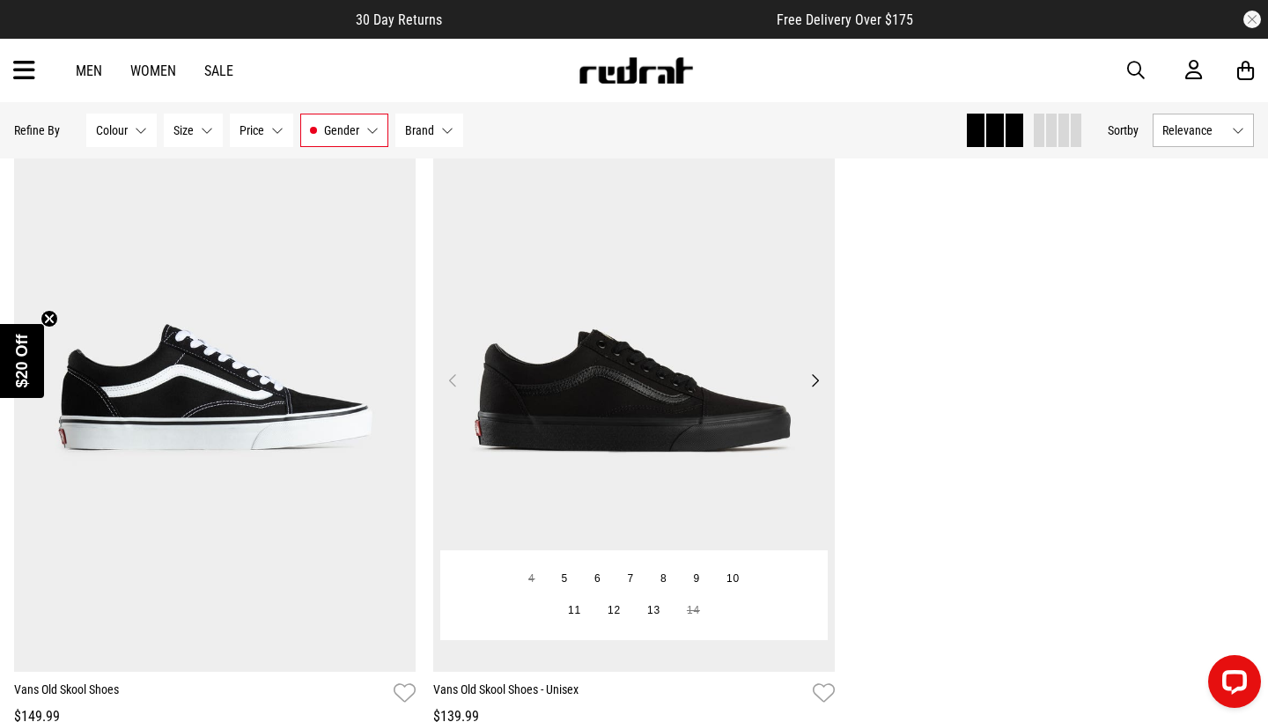
scroll to position [15473, 0]
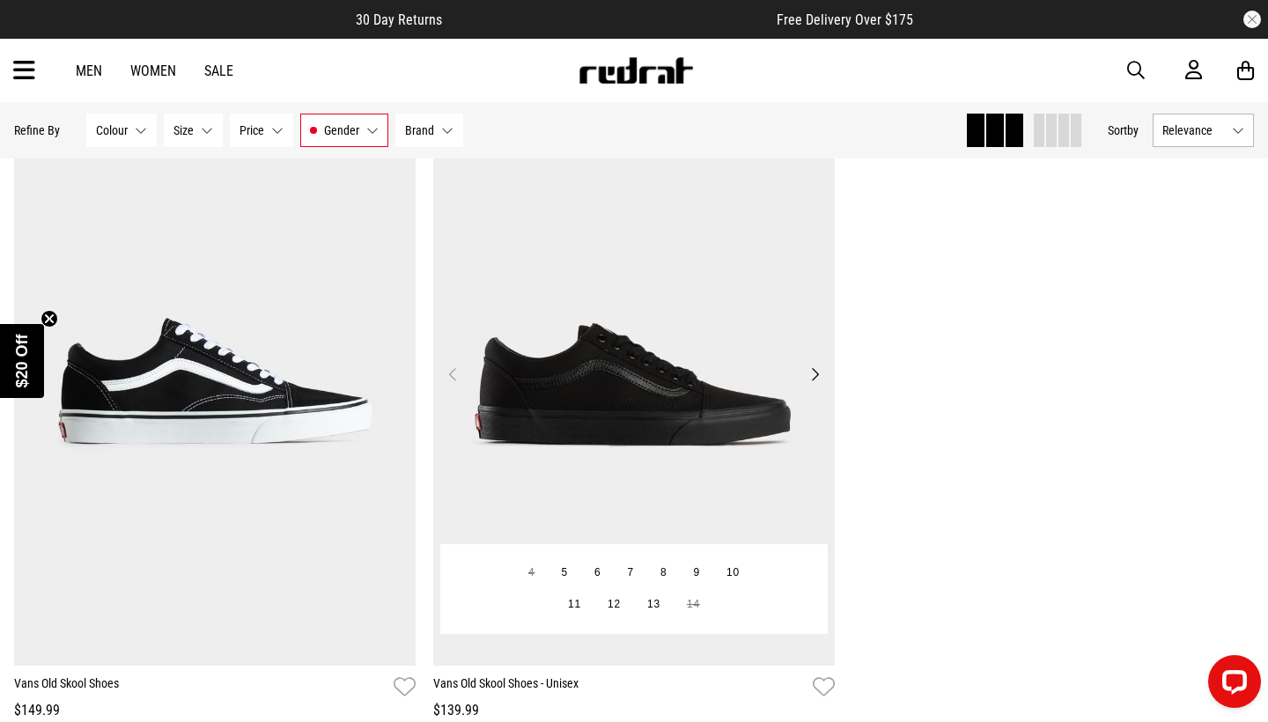
click at [813, 370] on button "Next" at bounding box center [815, 374] width 22 height 21
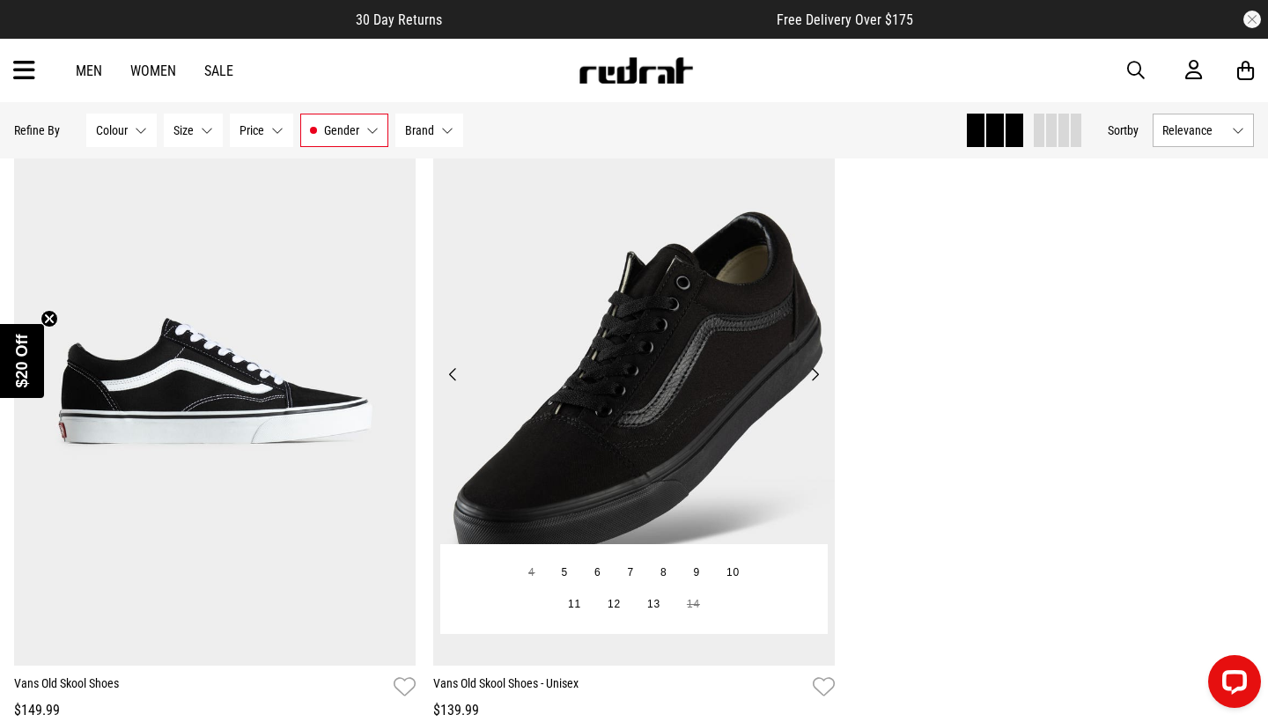
click at [704, 405] on img at bounding box center [633, 384] width 401 height 562
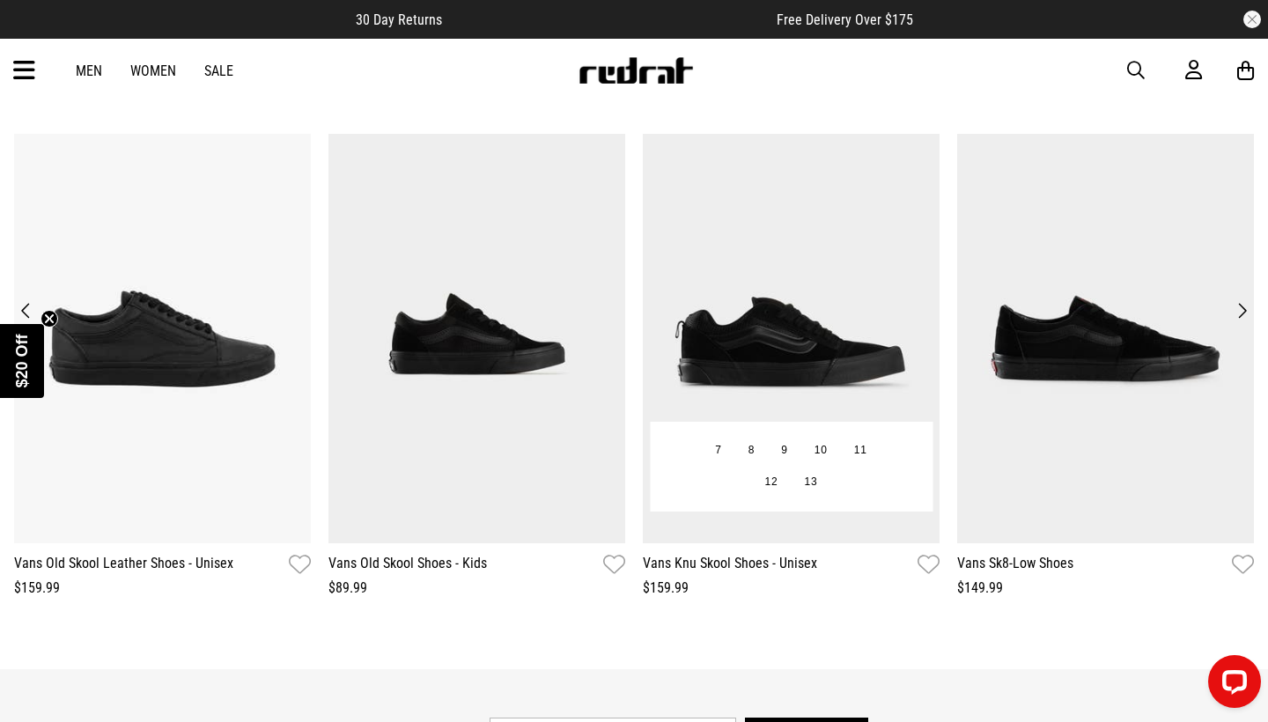
scroll to position [2714, 0]
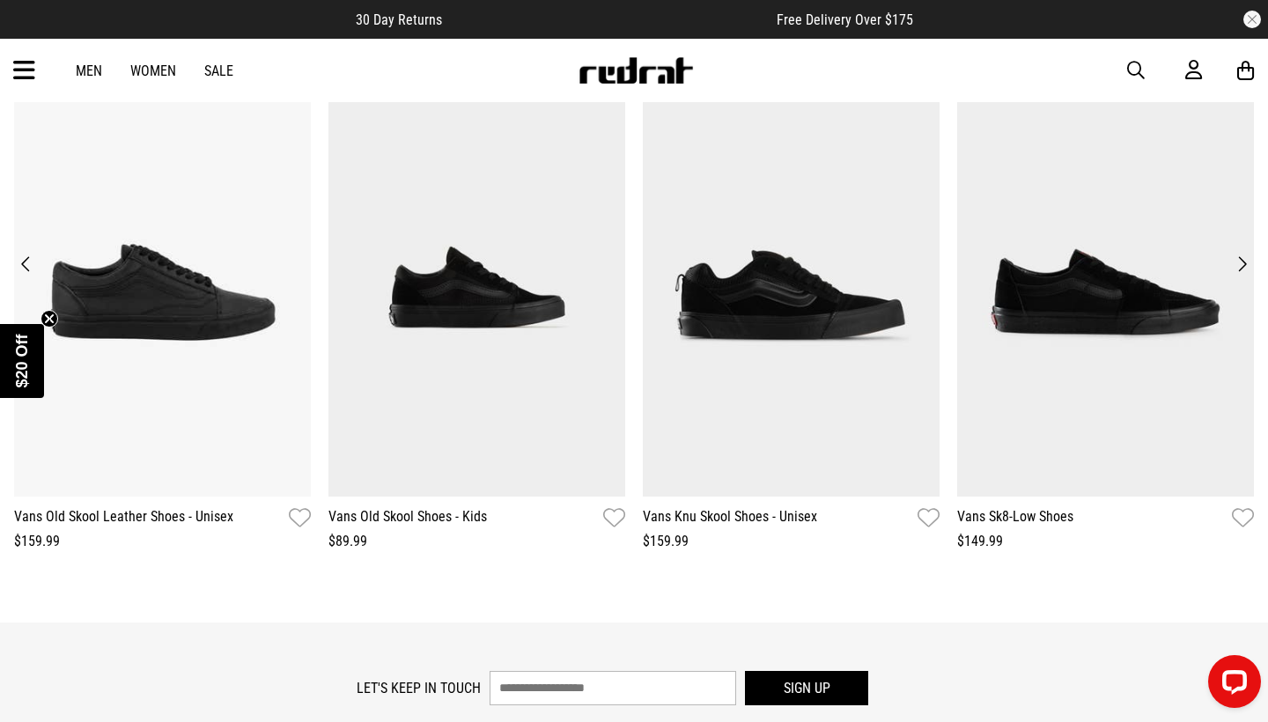
click at [1239, 261] on button "Next" at bounding box center [1242, 264] width 24 height 25
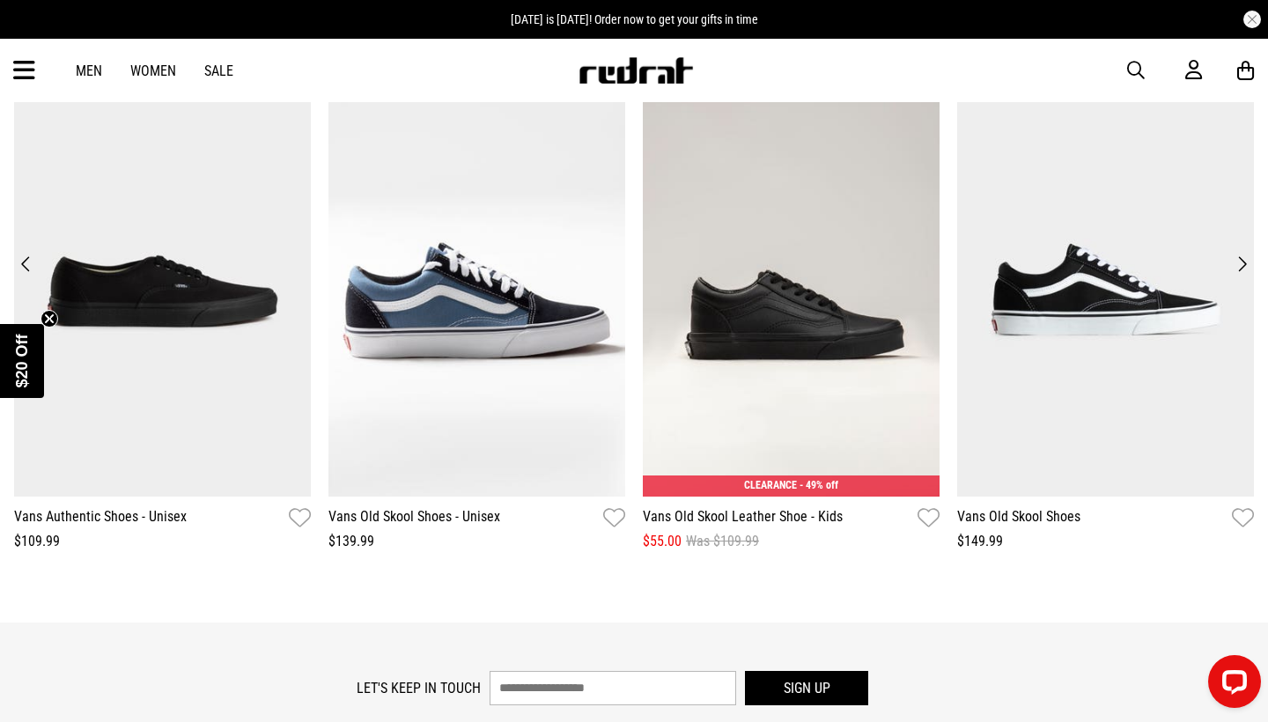
click at [1240, 262] on button "Next" at bounding box center [1242, 264] width 24 height 25
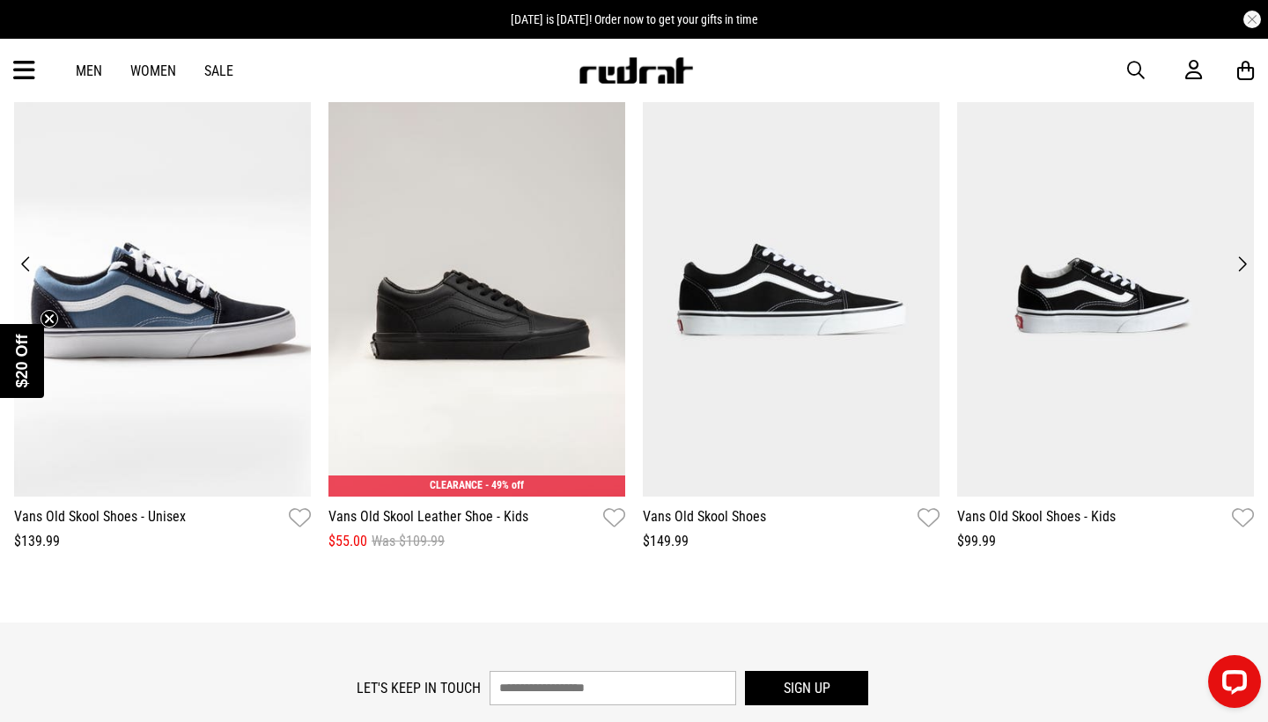
click at [1240, 262] on button "Next" at bounding box center [1242, 264] width 24 height 25
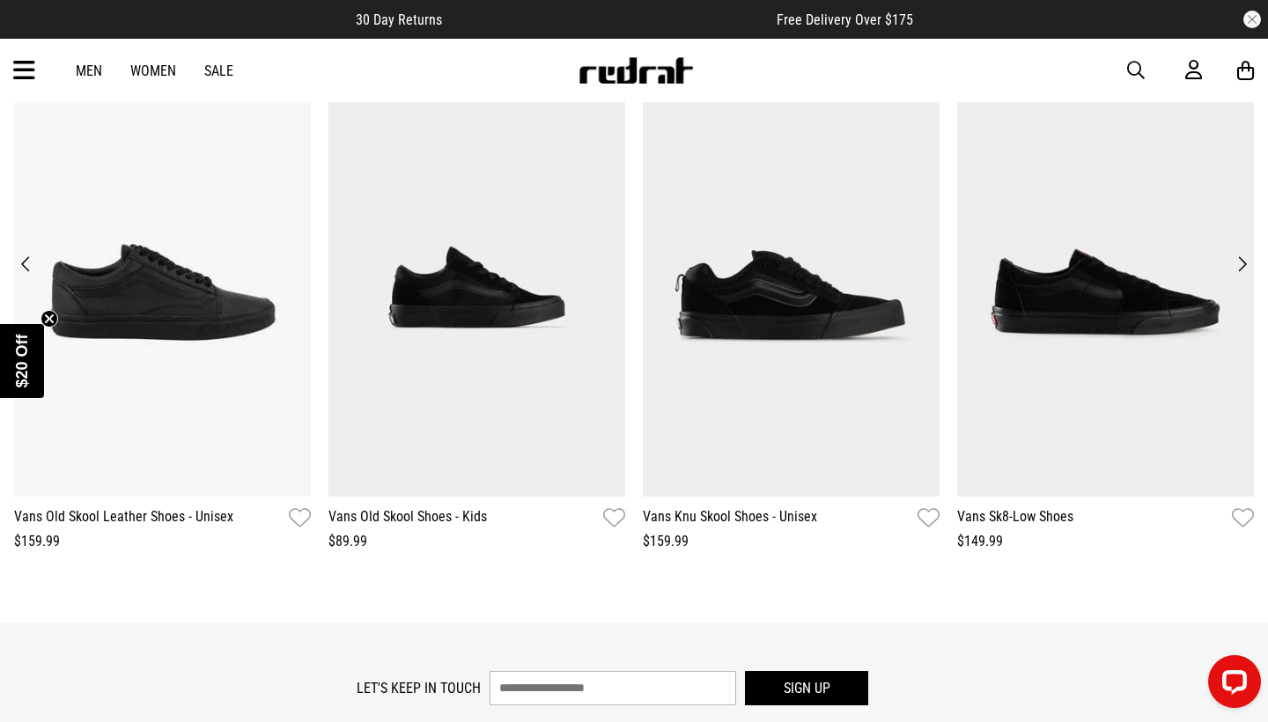
click at [1247, 261] on button "Next" at bounding box center [1242, 264] width 24 height 25
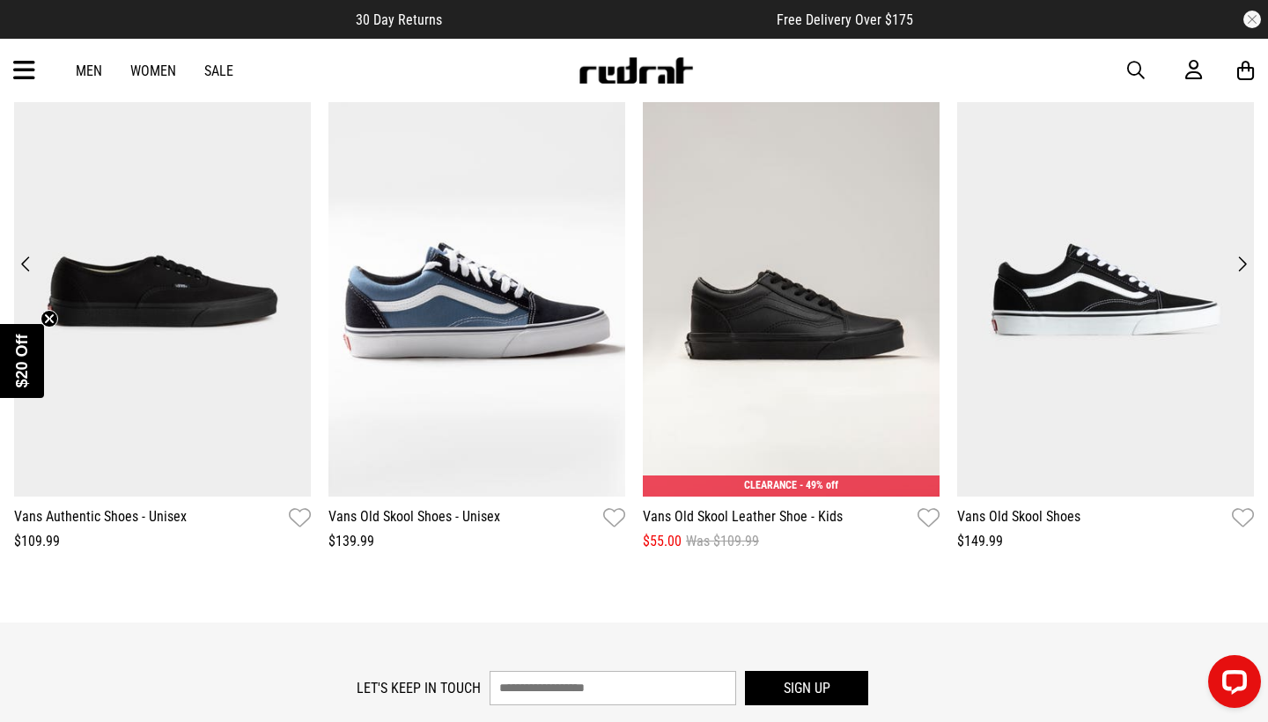
click at [1235, 263] on button "Next" at bounding box center [1242, 264] width 24 height 25
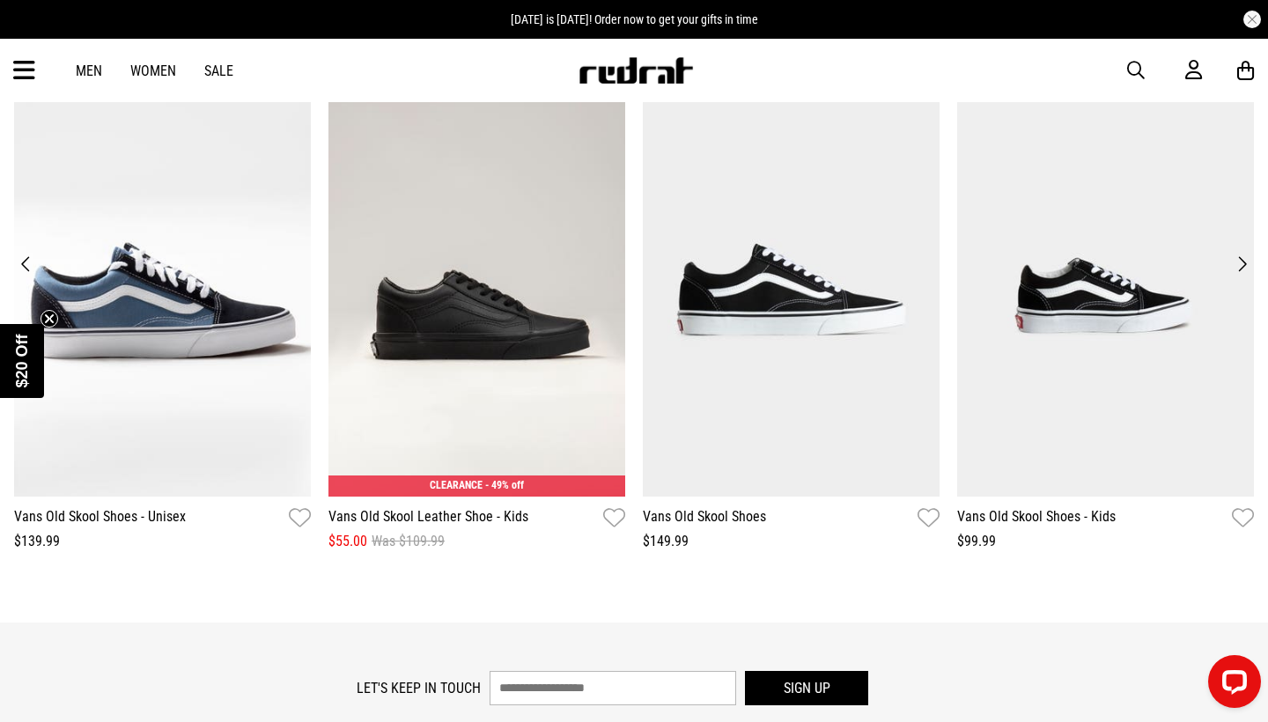
click at [1239, 263] on button "Next" at bounding box center [1242, 264] width 24 height 25
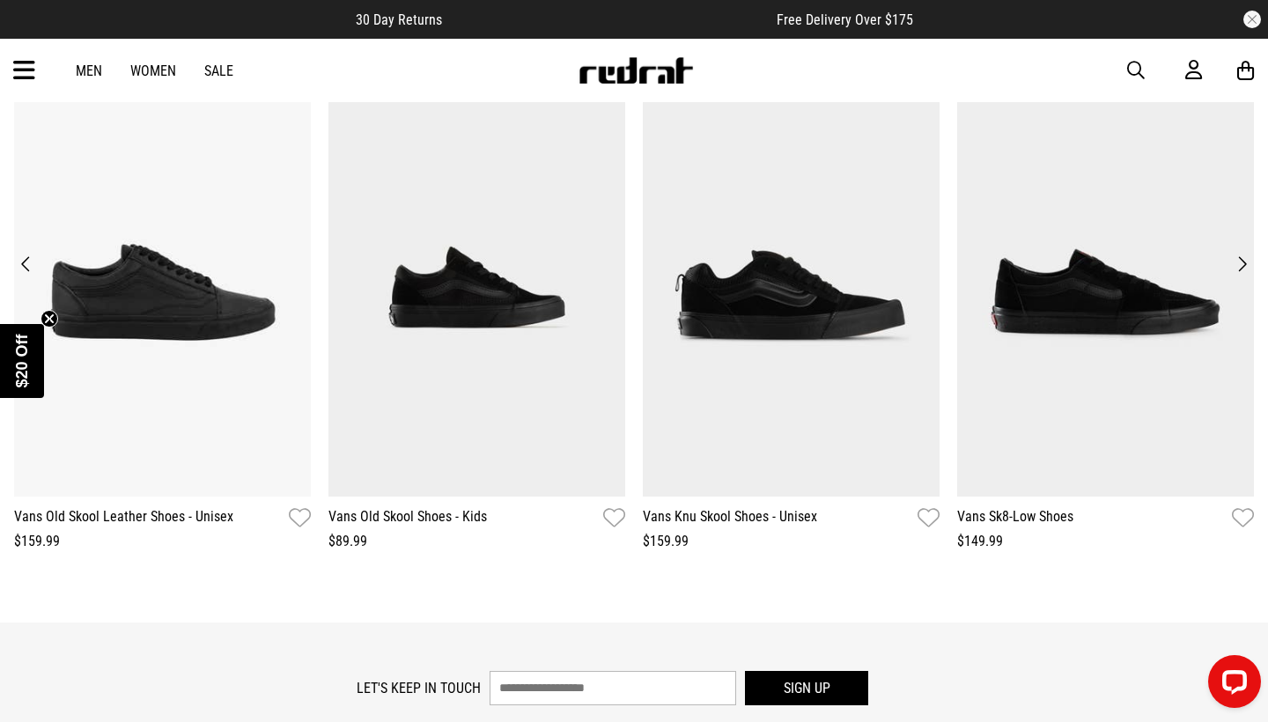
click at [1239, 258] on button "Next" at bounding box center [1242, 264] width 24 height 25
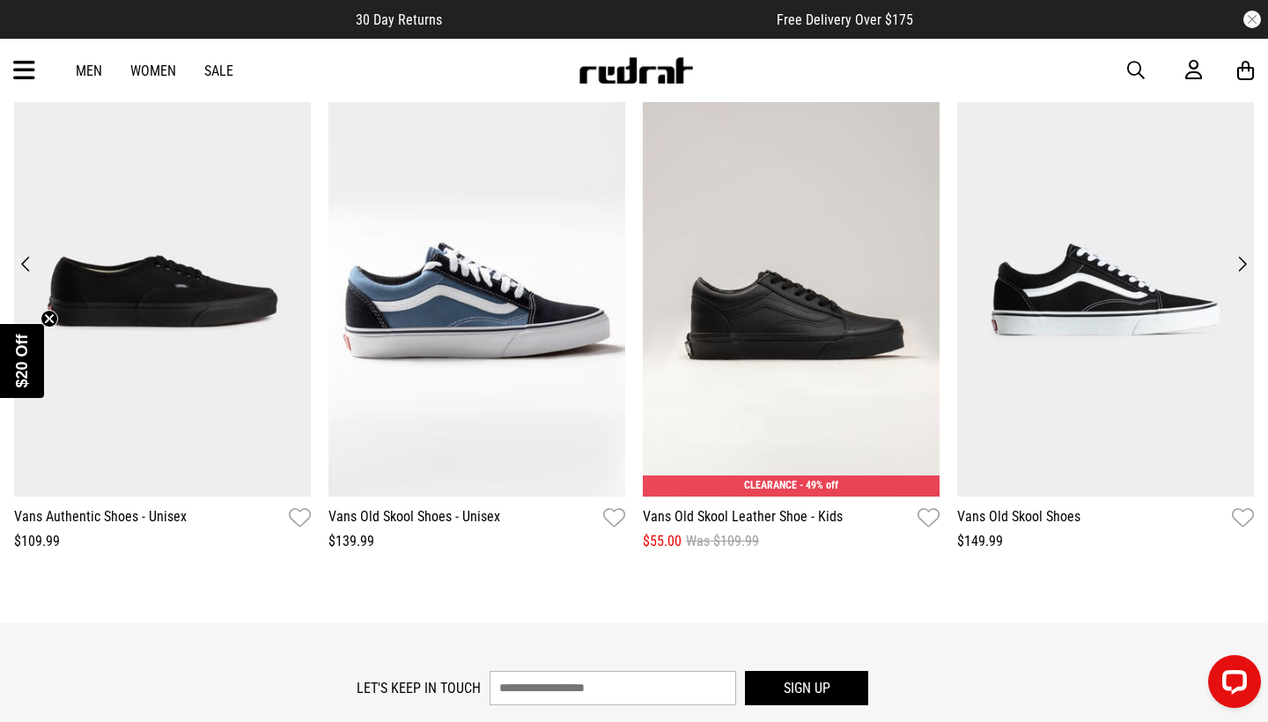
click at [1241, 259] on button "Next" at bounding box center [1242, 264] width 24 height 25
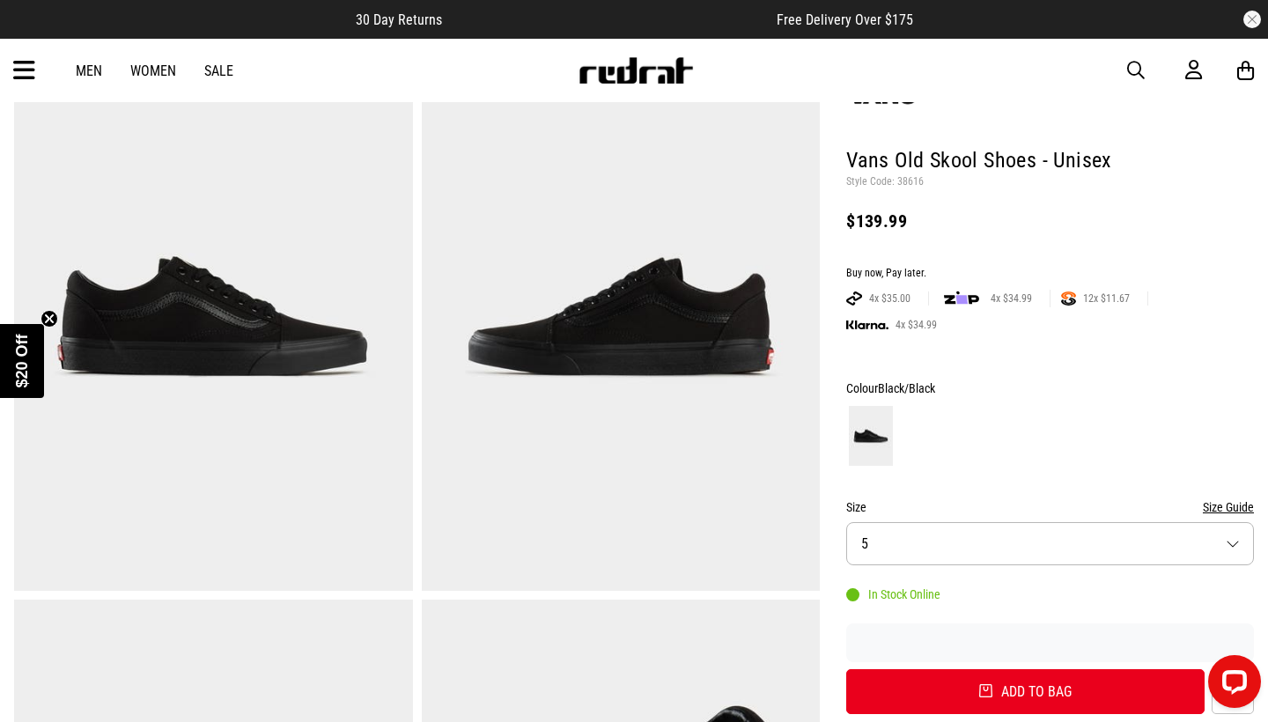
scroll to position [128, 0]
